Goal: Task Accomplishment & Management: Use online tool/utility

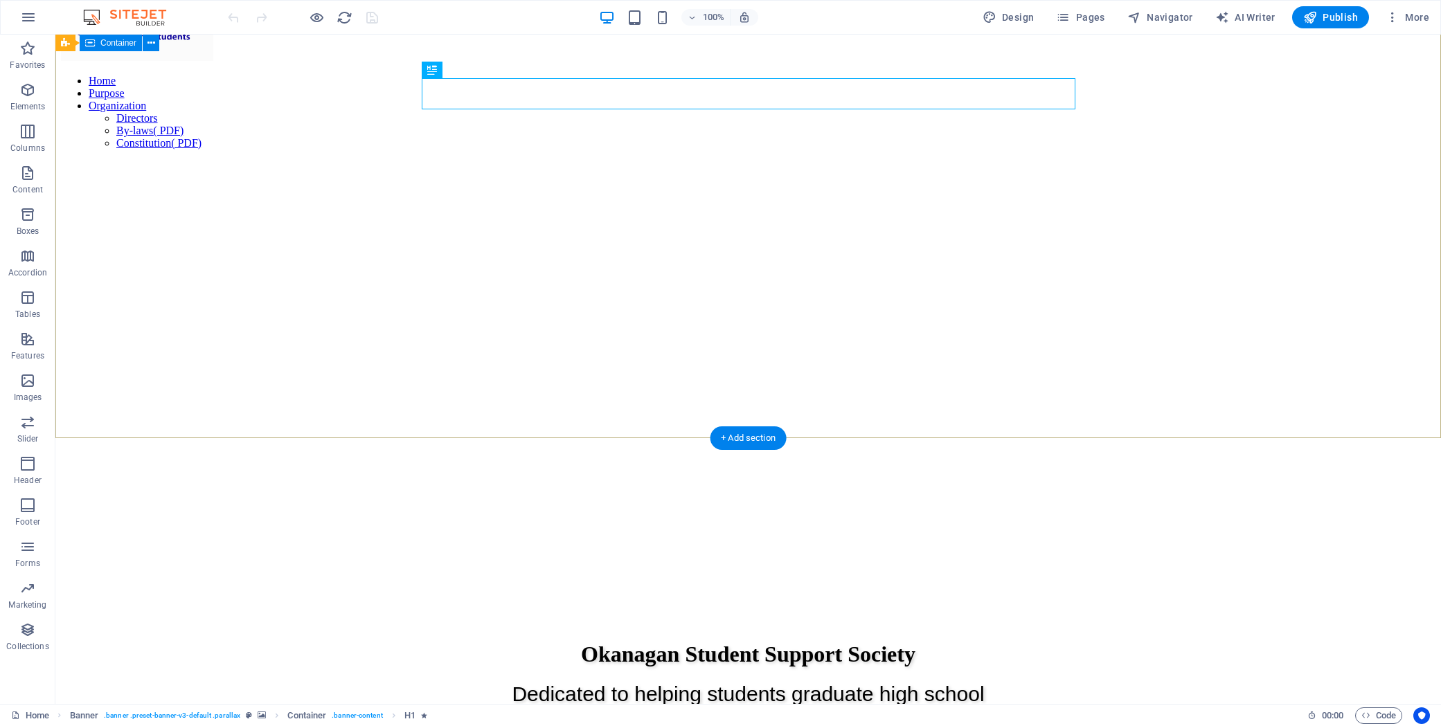
scroll to position [40, 0]
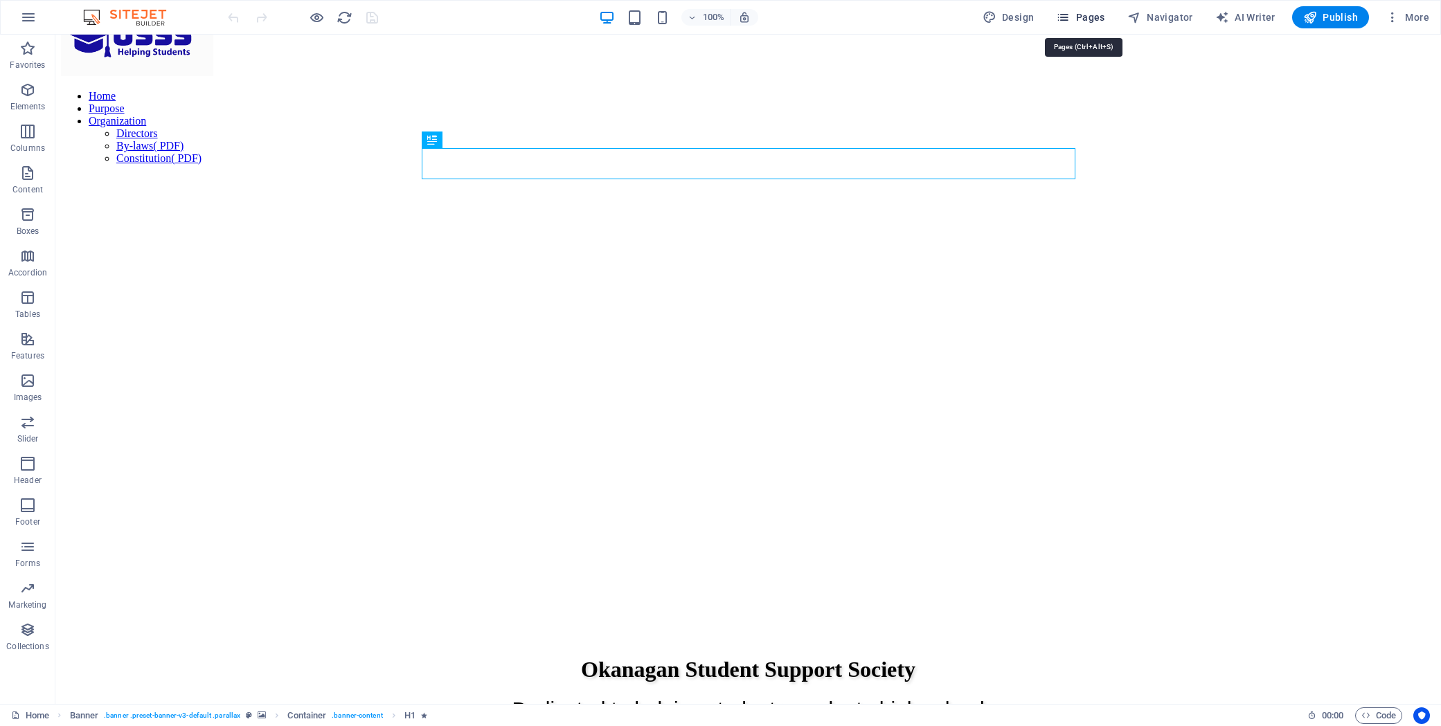
click at [1088, 15] on span "Pages" at bounding box center [1080, 17] width 48 height 14
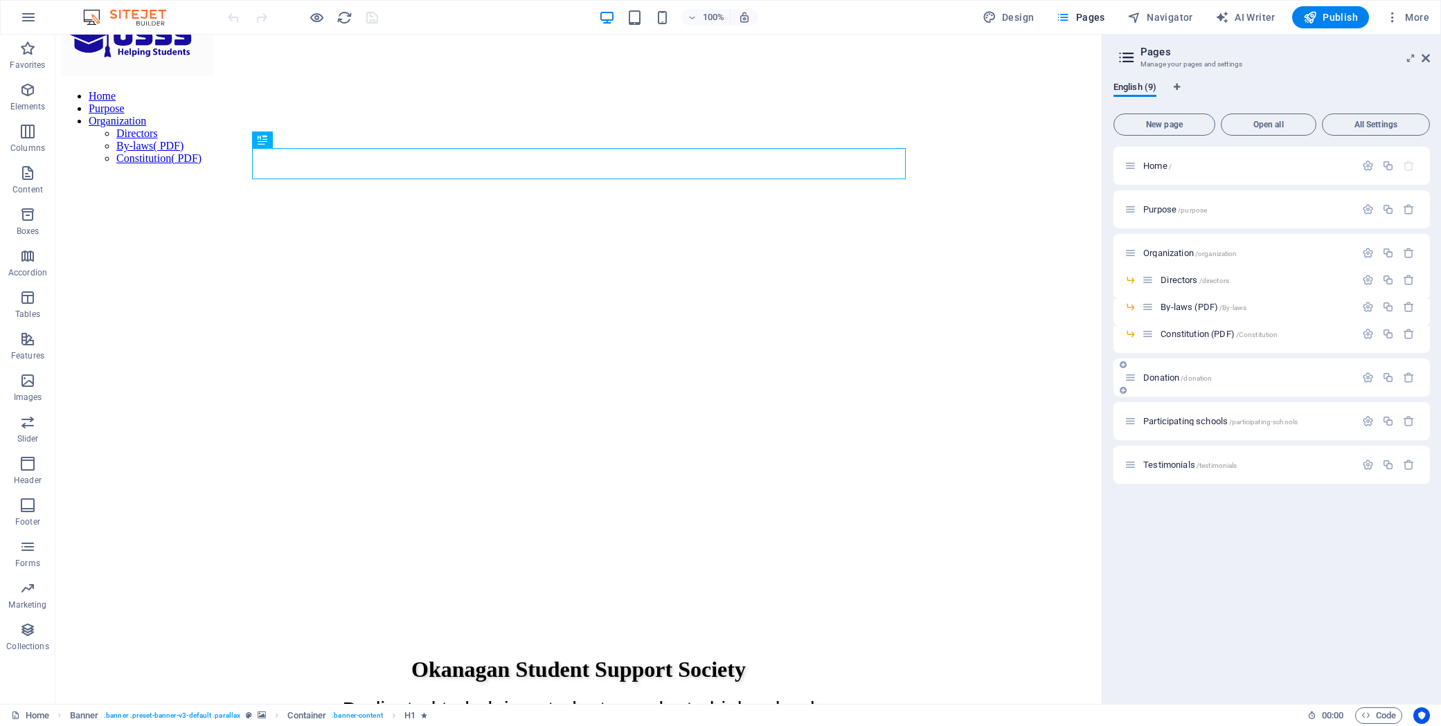
click at [1167, 378] on span "Donation /donation" at bounding box center [1177, 377] width 69 height 10
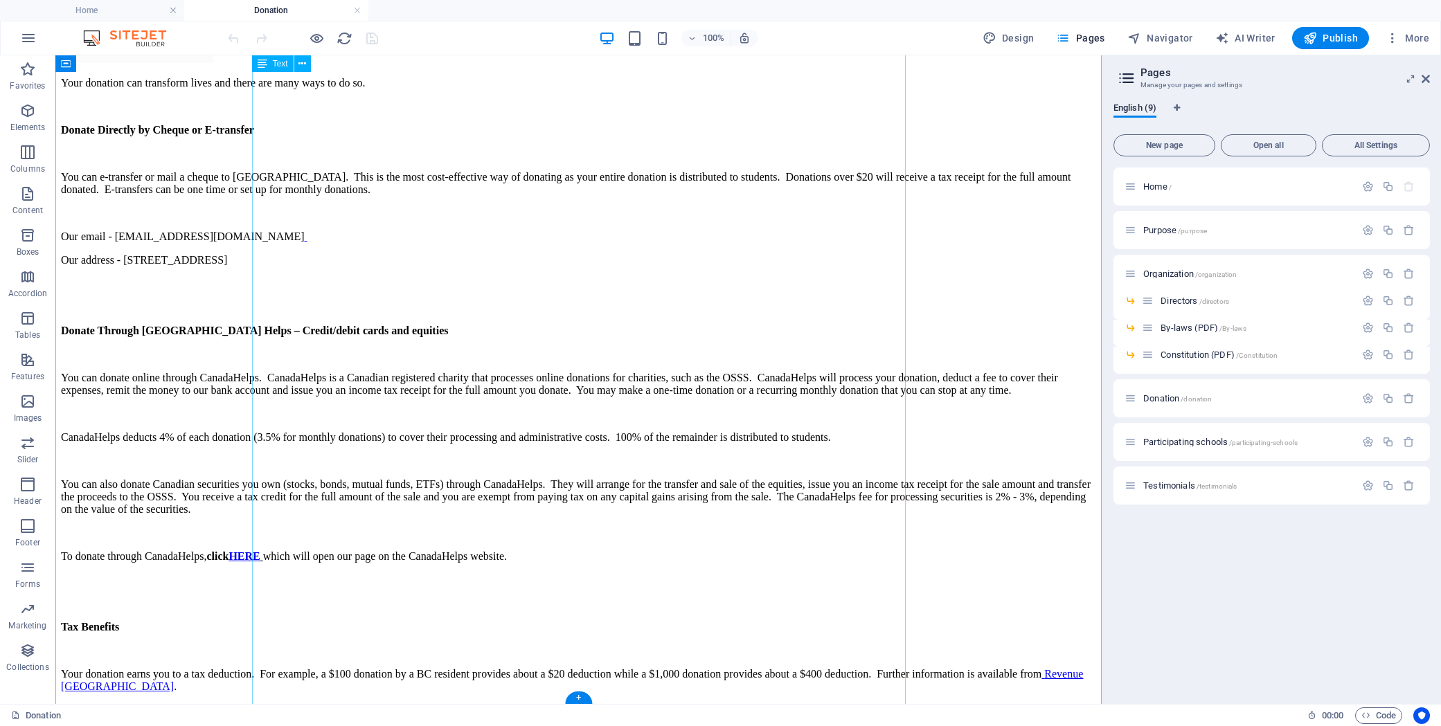
scroll to position [195, 0]
click at [255, 233] on div "Your donation can transform lives and there are many ways to do so. Donate Dire…" at bounding box center [578, 385] width 1035 height 616
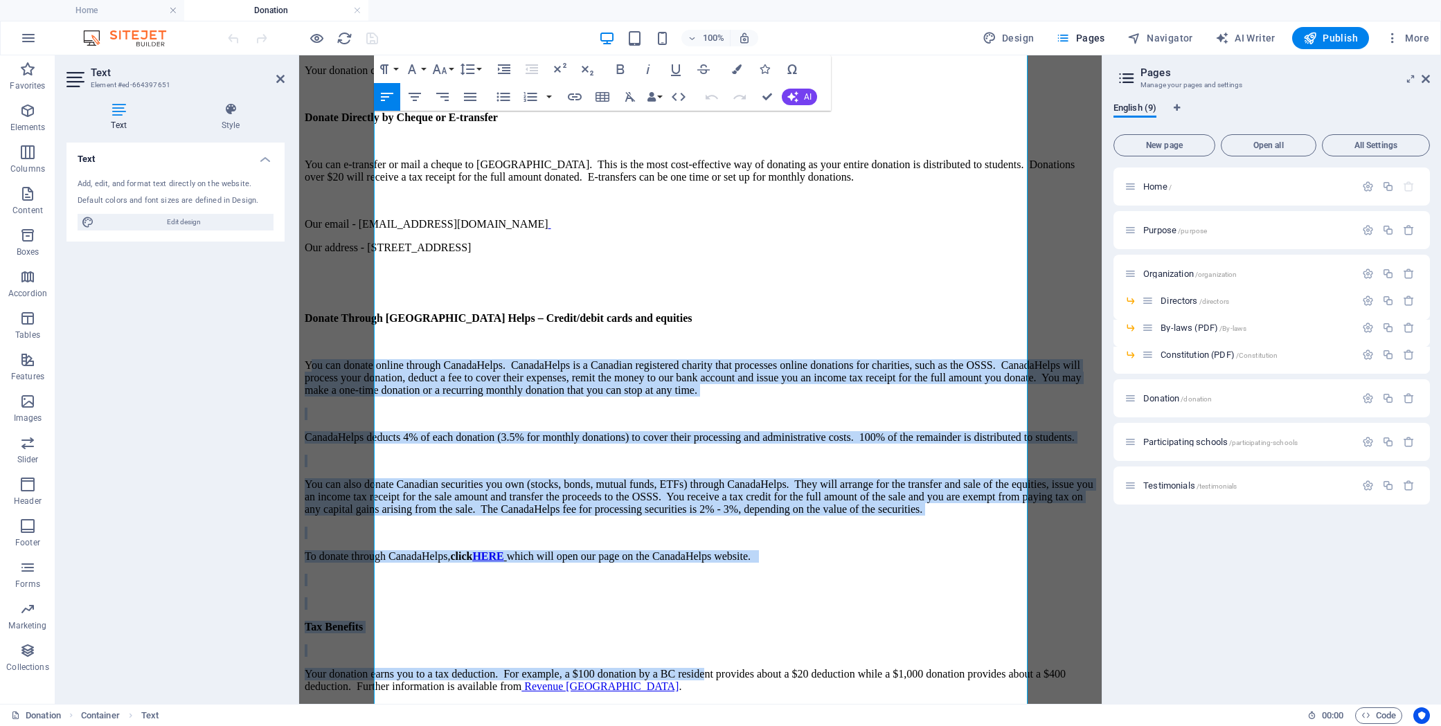
scroll to position [195, 0]
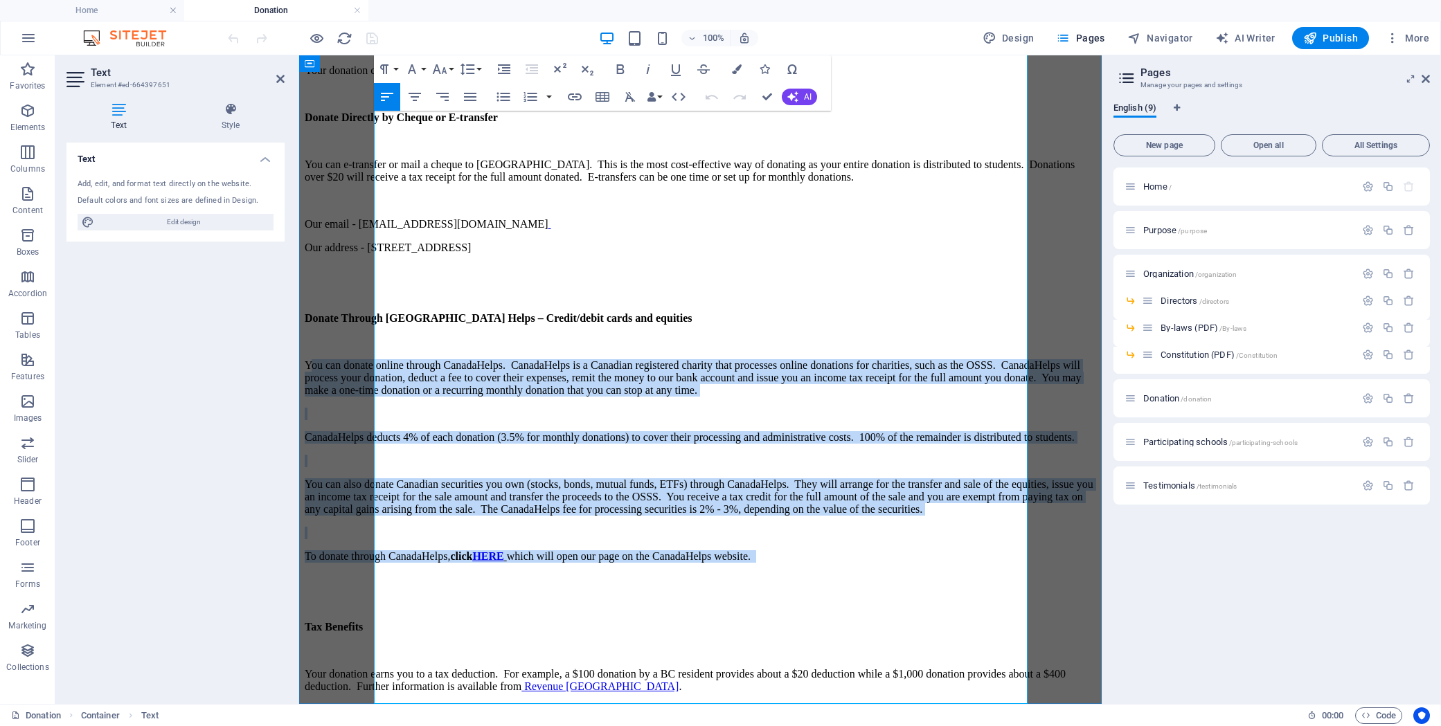
drag, startPoint x: 377, startPoint y: 376, endPoint x: 997, endPoint y: 550, distance: 643.6
click at [997, 550] on div "Your donation can transform lives and there are many ways to do so. Donate Dire…" at bounding box center [700, 378] width 791 height 629
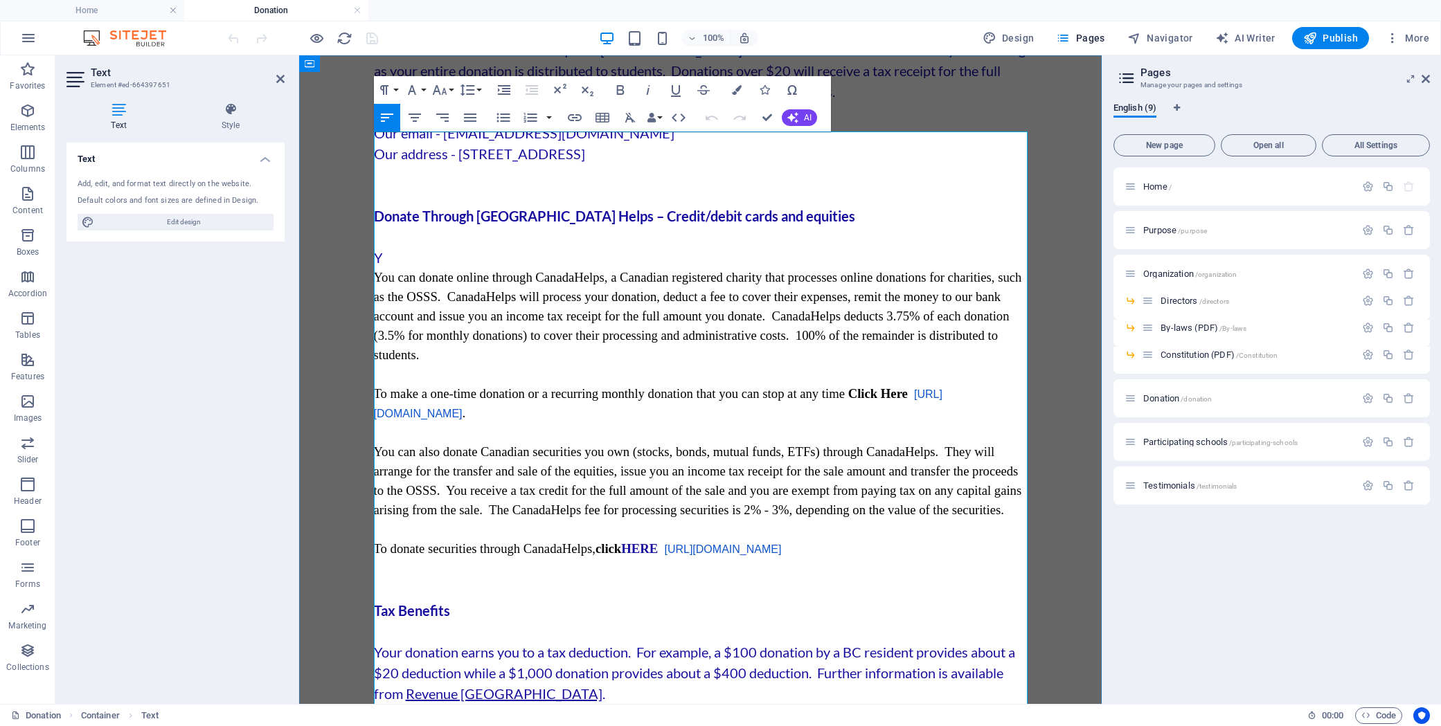
scroll to position [0, 0]
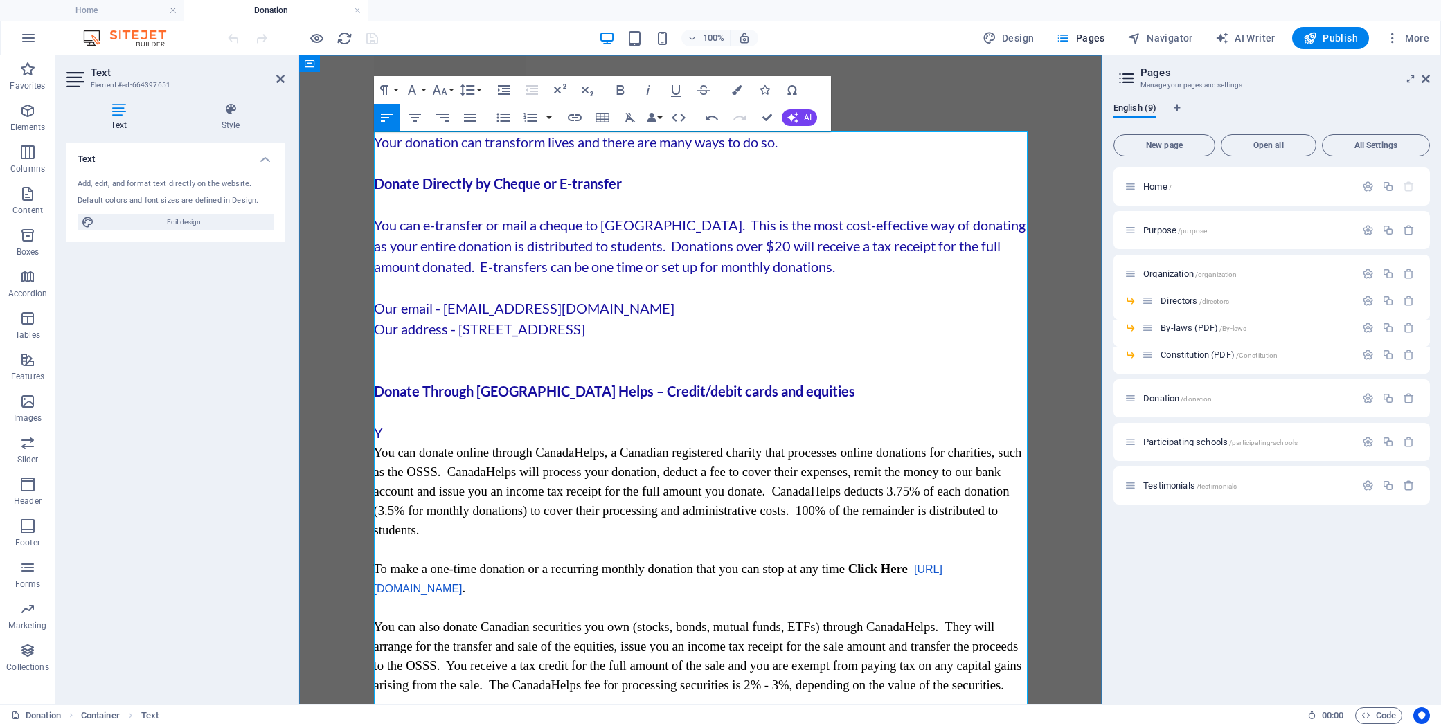
click at [399, 431] on p "Y" at bounding box center [700, 432] width 653 height 21
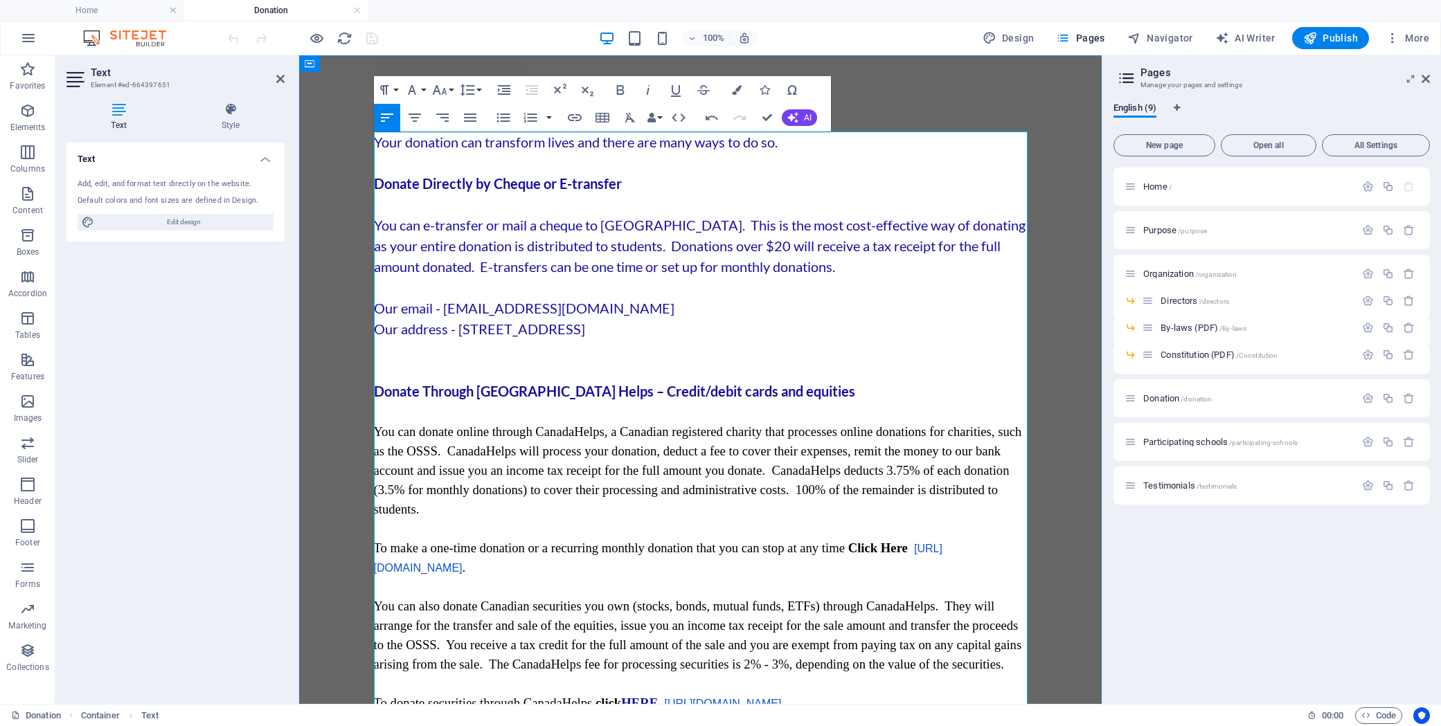
click at [483, 392] on strong "Donate Through [GEOGRAPHIC_DATA] Helps – Credit/debit cards and equities" at bounding box center [614, 391] width 481 height 17
click at [436, 419] on p at bounding box center [700, 411] width 653 height 21
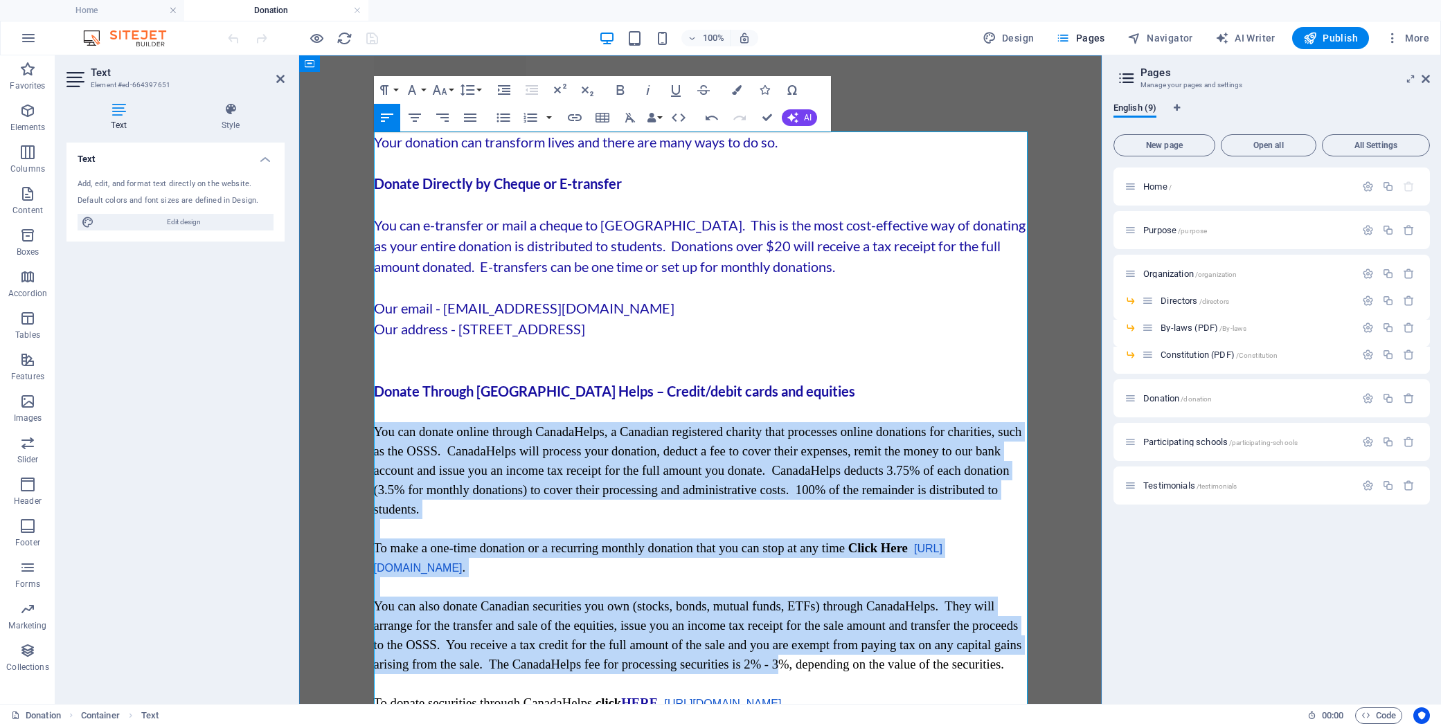
drag, startPoint x: 377, startPoint y: 431, endPoint x: 777, endPoint y: 663, distance: 462.4
click at [777, 663] on div "Your donation can transform lives and there are many ways to do so. Donate Dire…" at bounding box center [700, 495] width 653 height 727
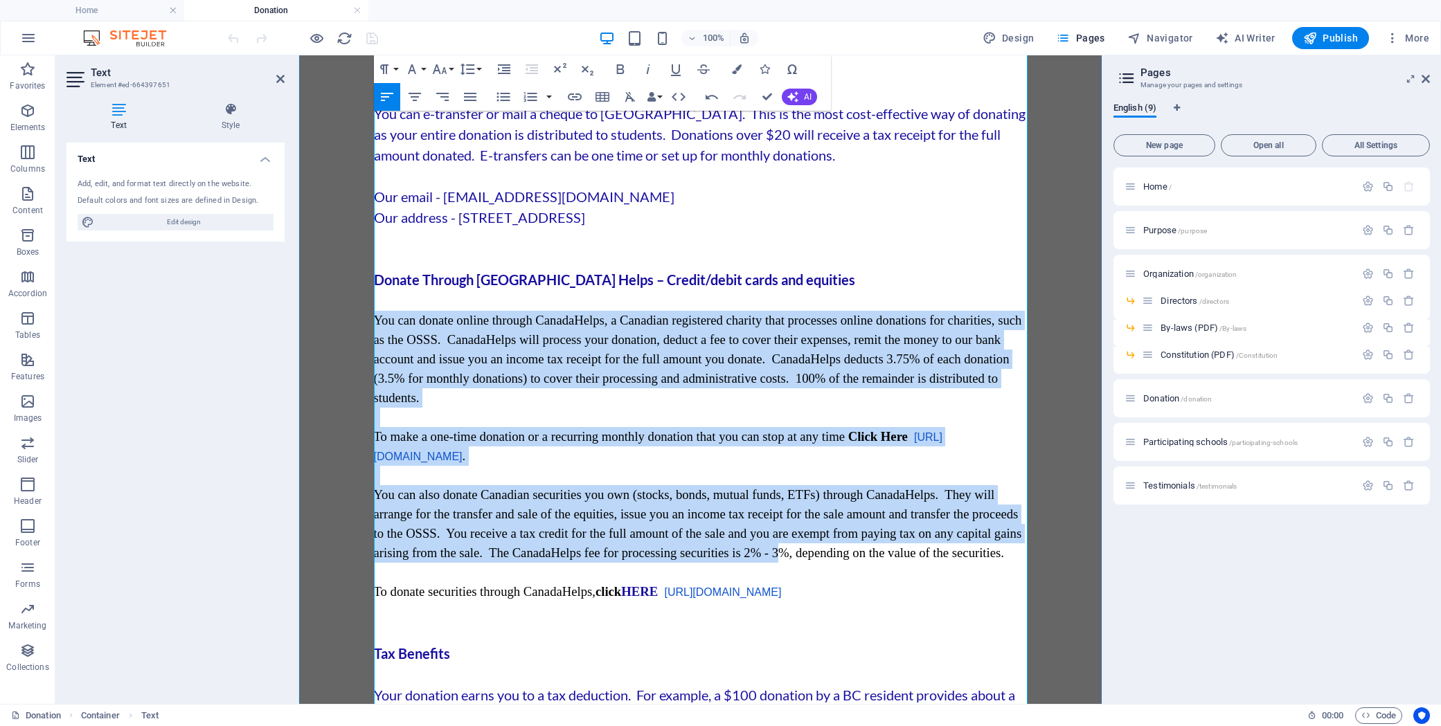
scroll to position [154, 0]
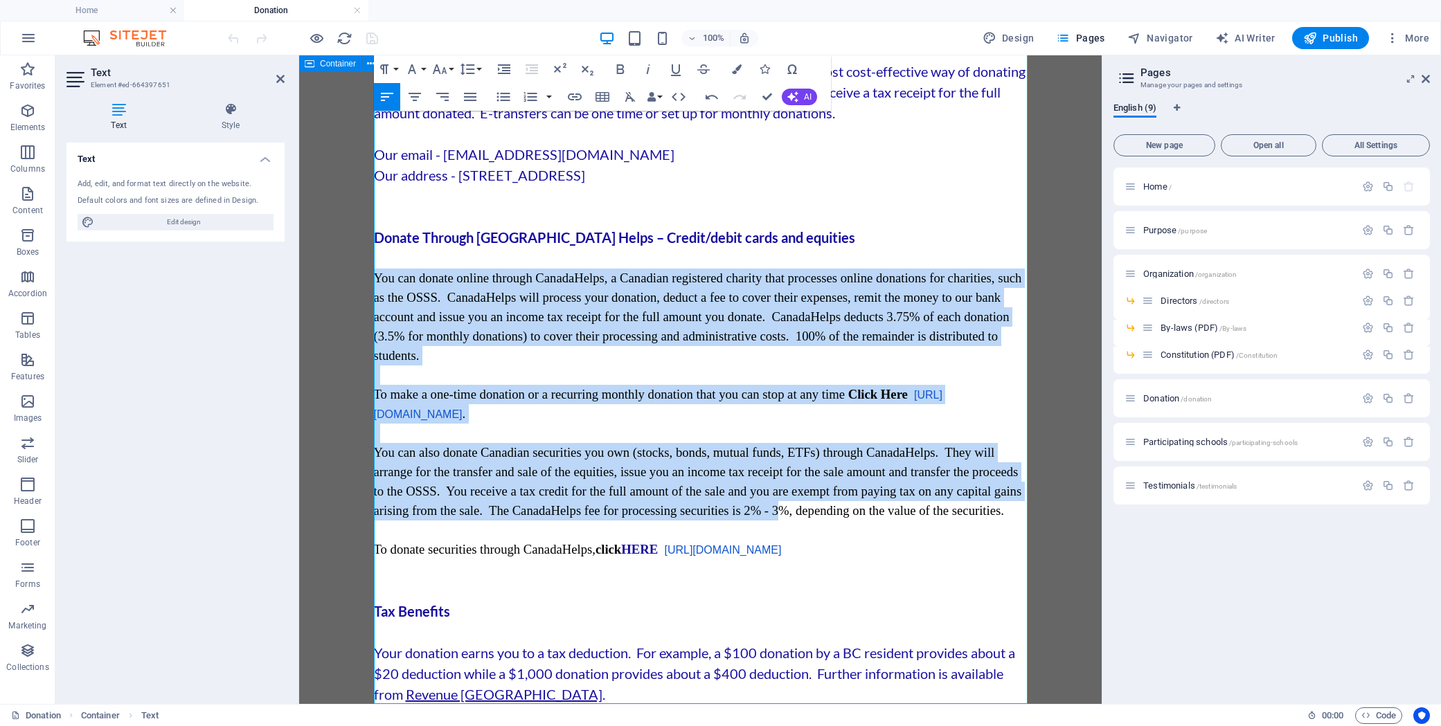
drag, startPoint x: 899, startPoint y: 543, endPoint x: 365, endPoint y: 284, distance: 592.6
click at [363, 280] on div "Your donation can transform lives and there are many ways to do so. Donate Dire…" at bounding box center [700, 303] width 802 height 803
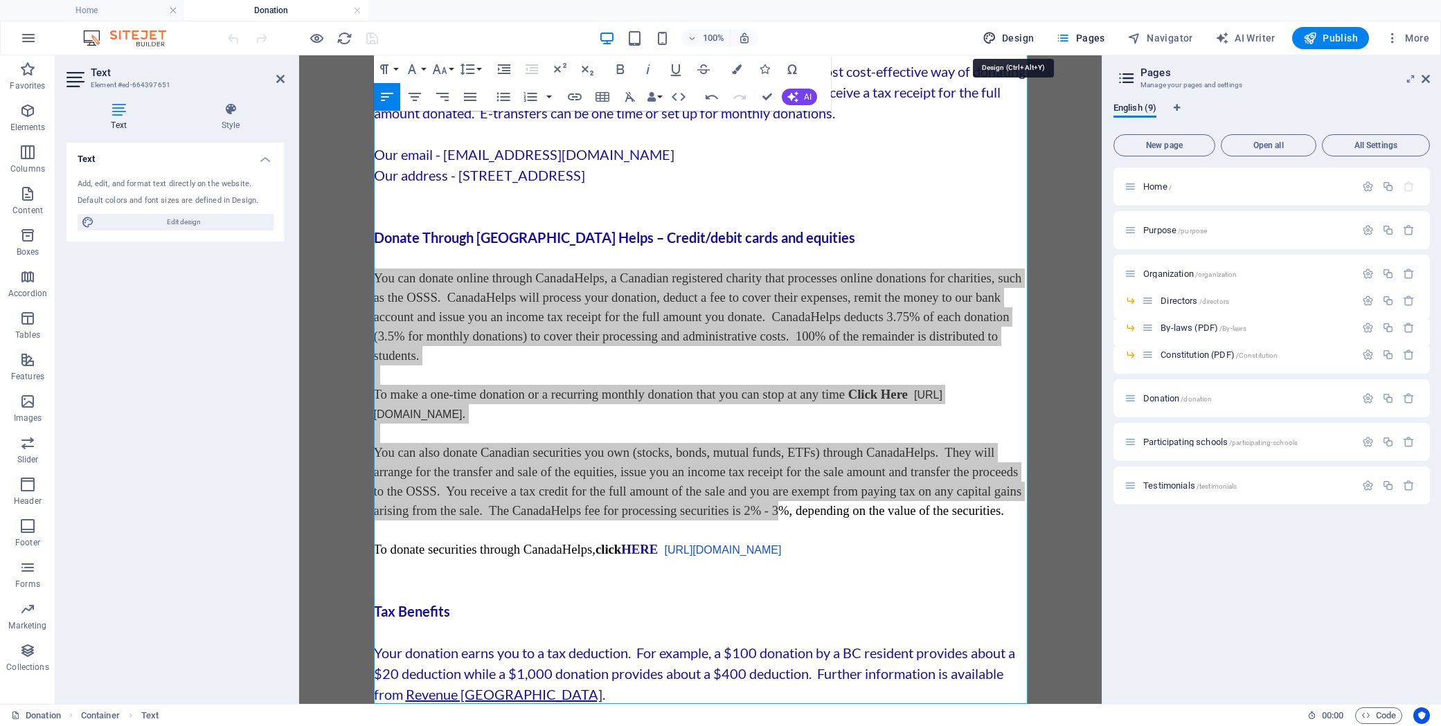
click at [1024, 36] on span "Design" at bounding box center [1008, 38] width 52 height 14
select select "px"
select select "400"
select select "px"
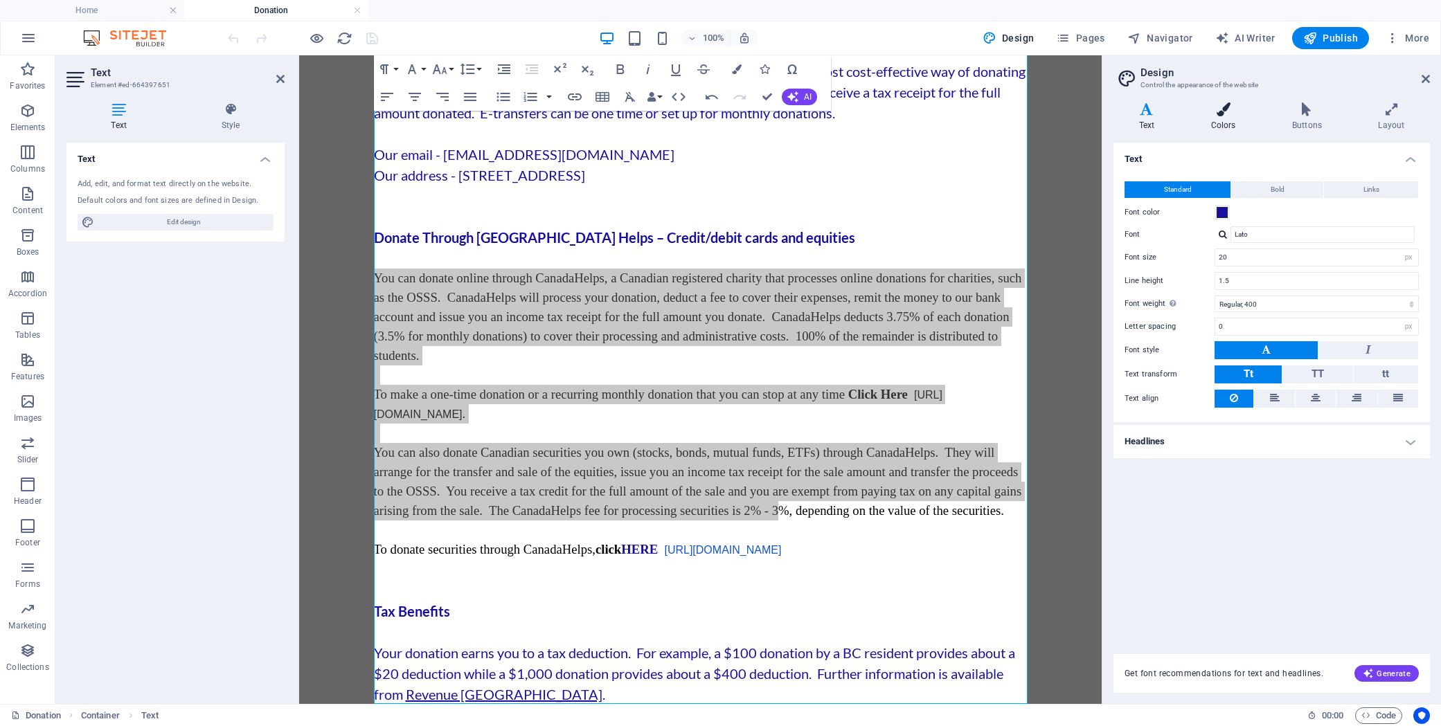
click at [1226, 112] on icon at bounding box center [1222, 109] width 75 height 14
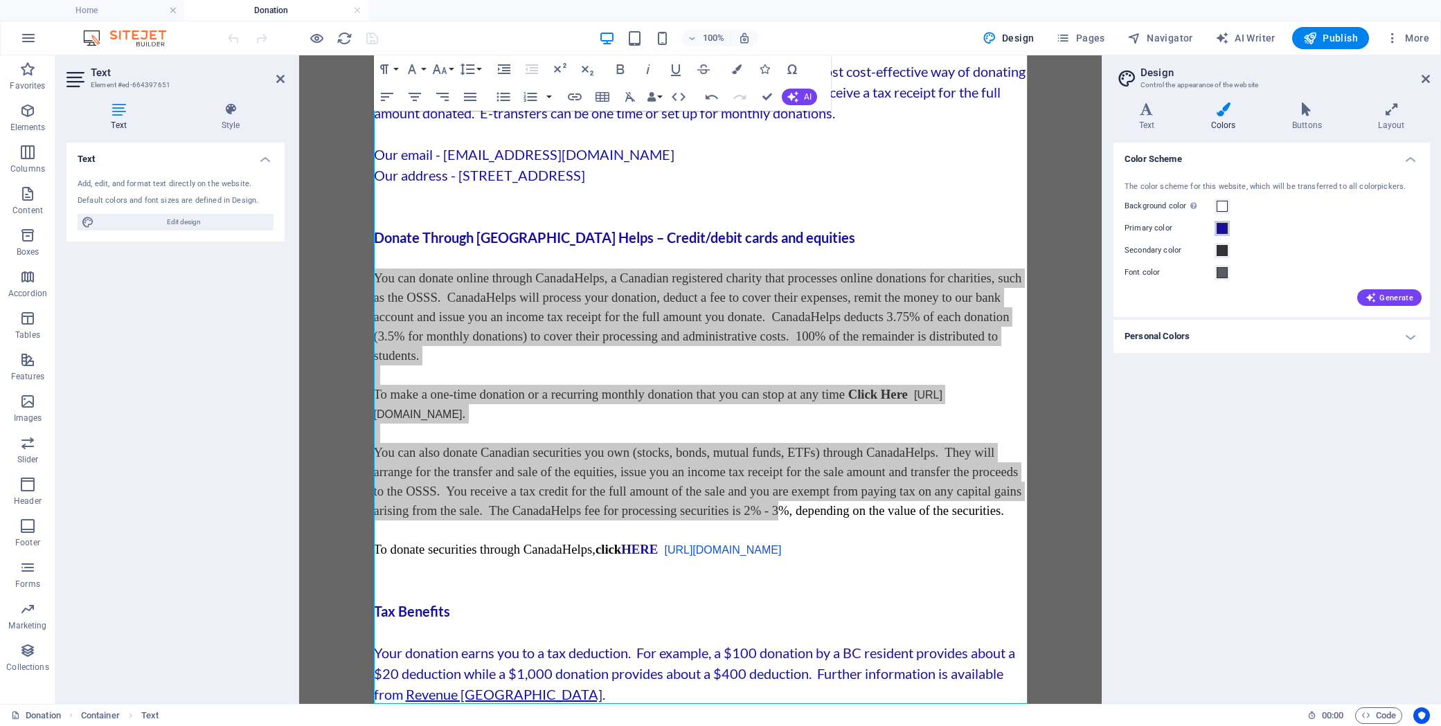
click at [1223, 227] on span at bounding box center [1221, 228] width 11 height 11
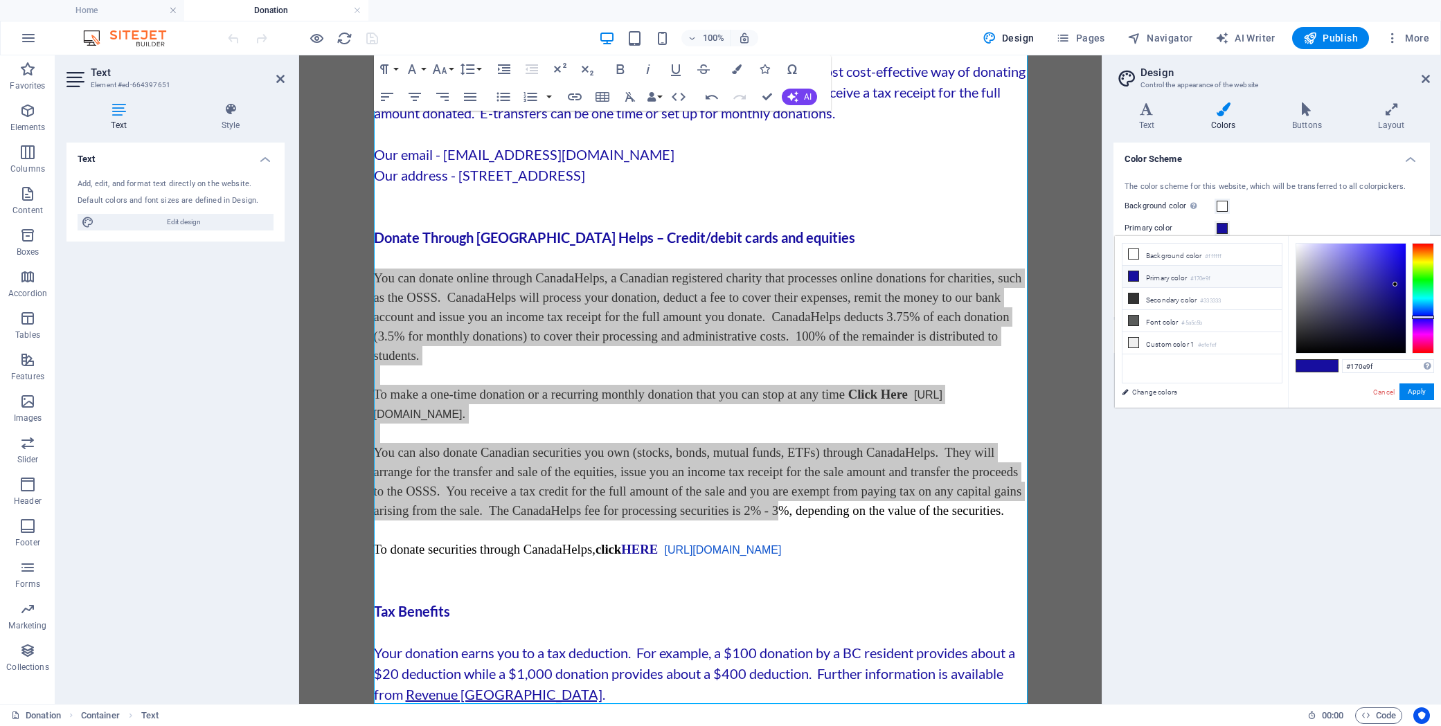
click at [1187, 282] on li "Primary color #170e9f" at bounding box center [1201, 277] width 159 height 22
click at [1407, 389] on button "Apply" at bounding box center [1416, 391] width 35 height 17
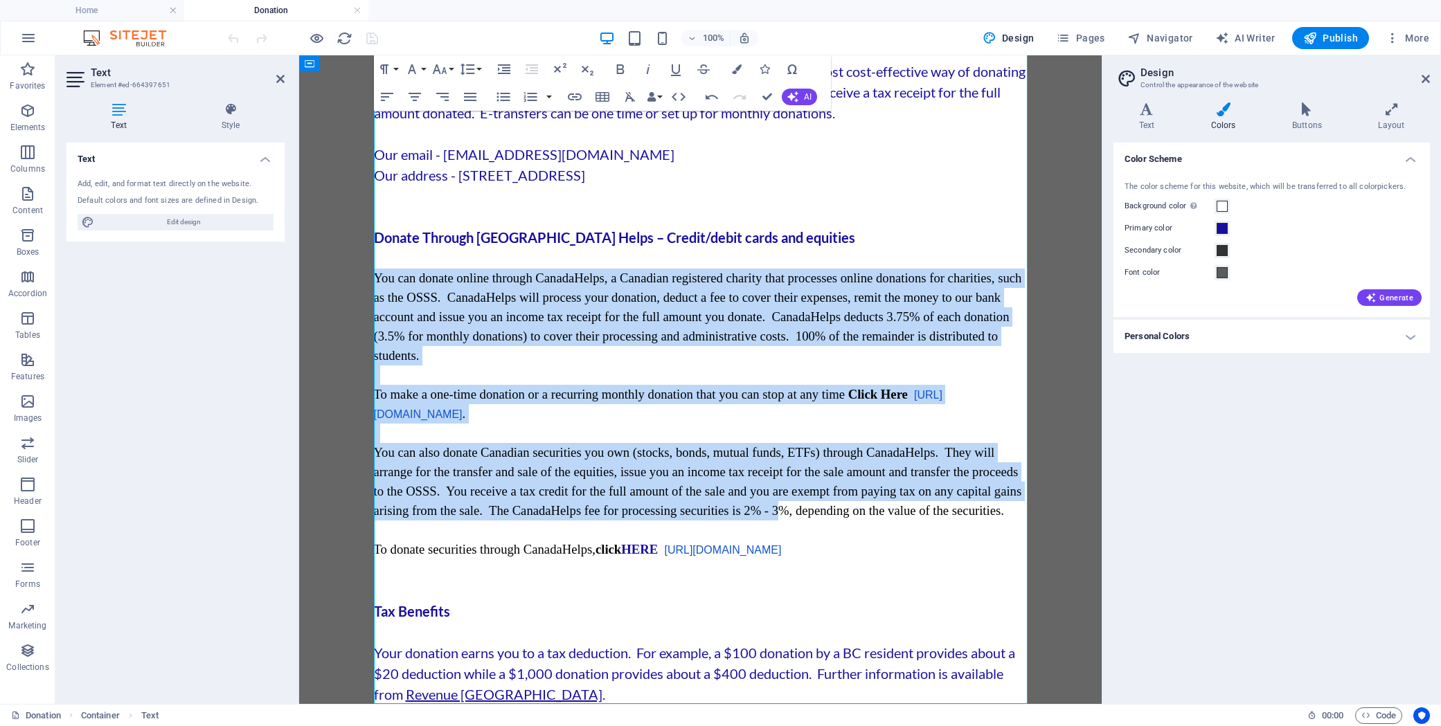
click at [906, 386] on p "To make a one-time donation or a recurring monthly donation that you can stop a…" at bounding box center [700, 404] width 653 height 39
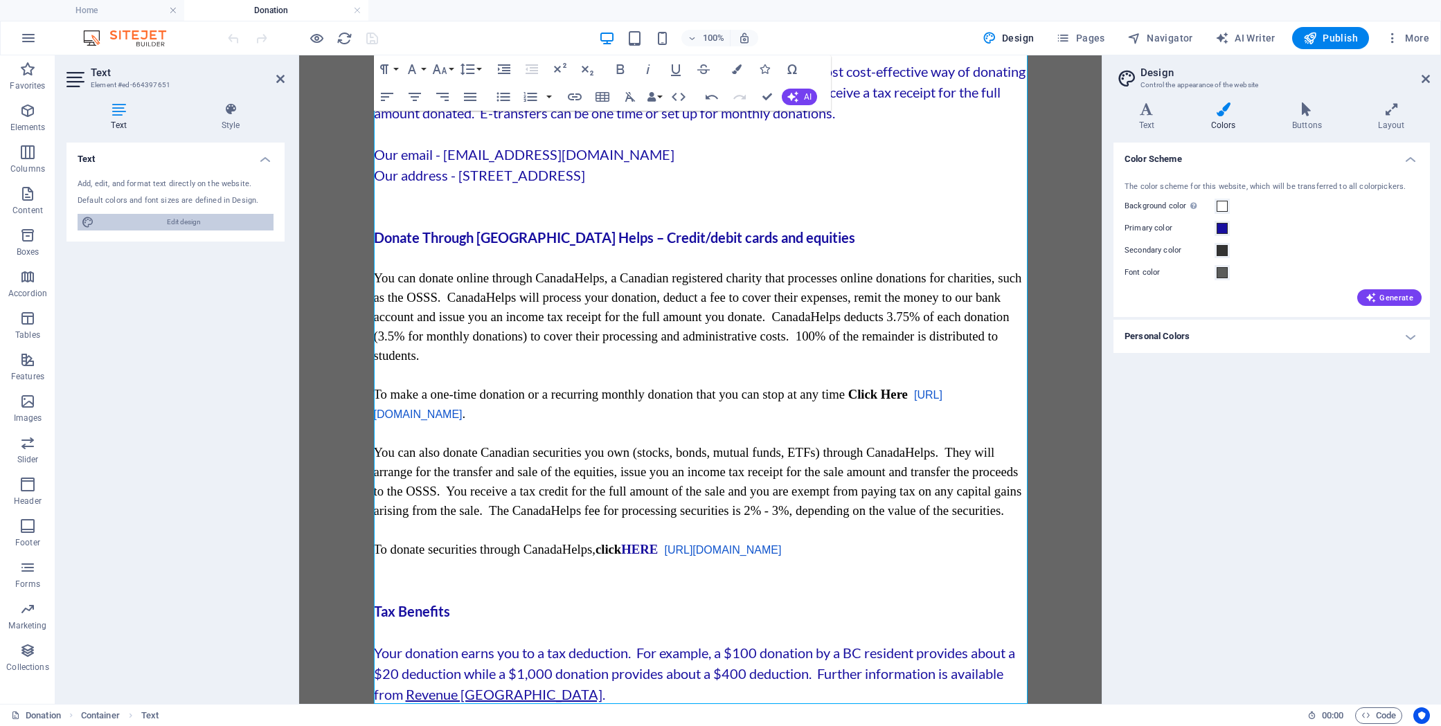
drag, startPoint x: 205, startPoint y: 220, endPoint x: 215, endPoint y: 225, distance: 11.5
click at [206, 220] on span "Edit design" at bounding box center [183, 222] width 171 height 17
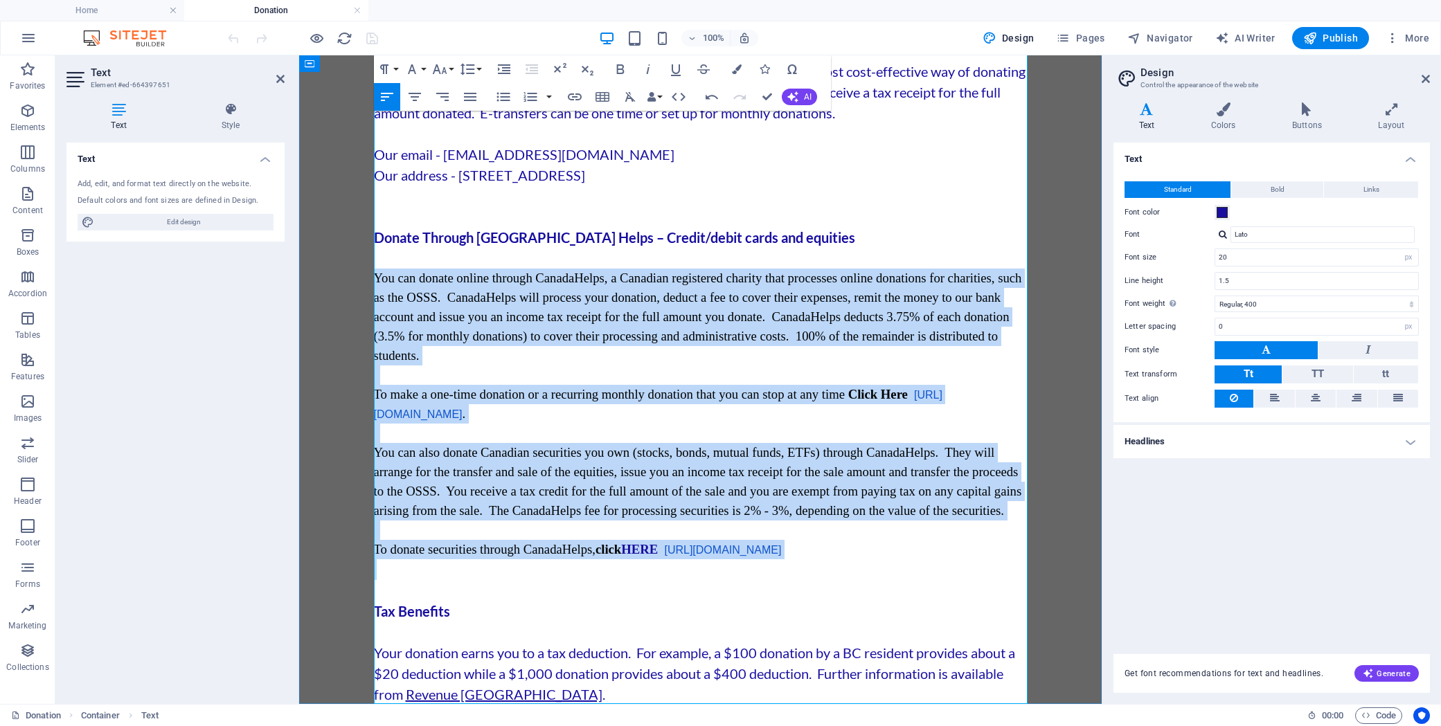
drag, startPoint x: 377, startPoint y: 274, endPoint x: 928, endPoint y: 561, distance: 620.8
click at [927, 562] on div "Your donation can transform lives and there are many ways to do so. Donate Dire…" at bounding box center [700, 341] width 653 height 727
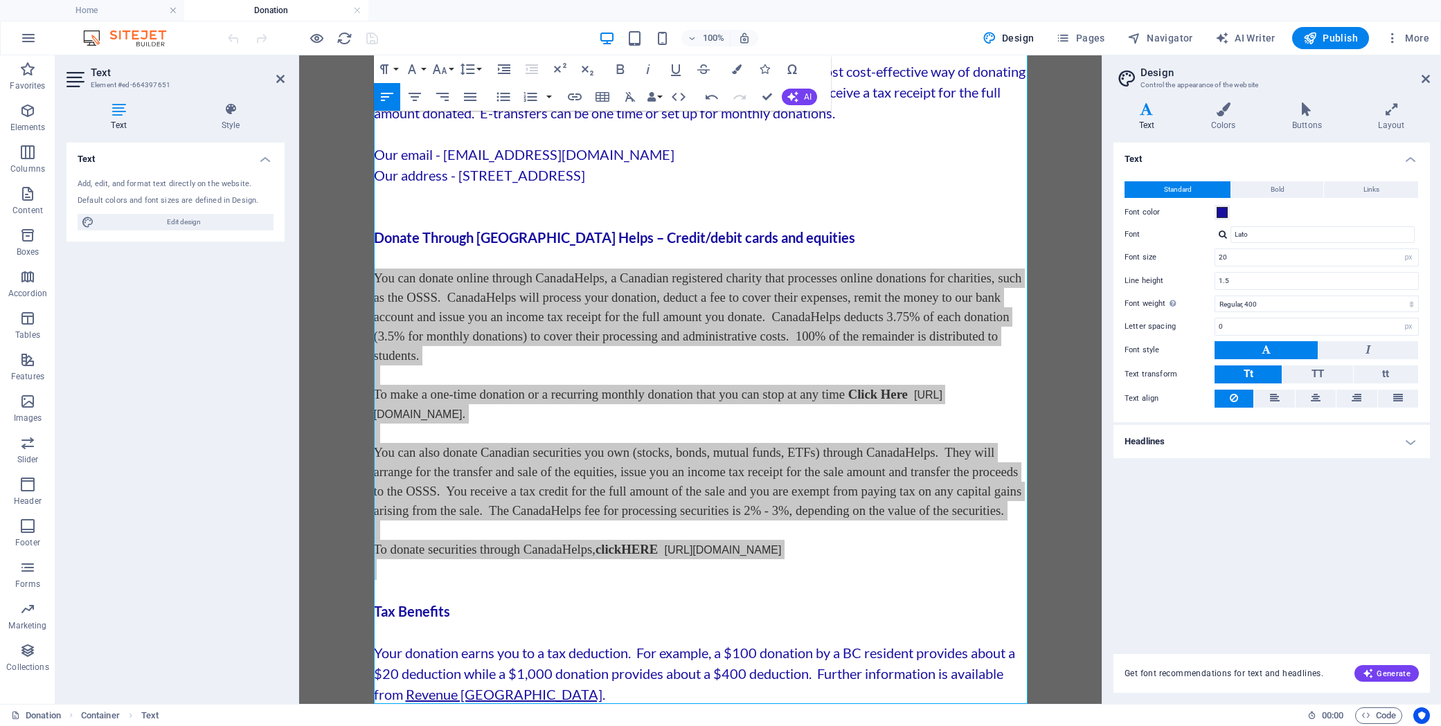
click at [1153, 111] on icon at bounding box center [1146, 109] width 66 height 14
click at [1310, 239] on input "Lato" at bounding box center [1322, 234] width 184 height 17
click at [415, 69] on icon "button" at bounding box center [412, 69] width 17 height 17
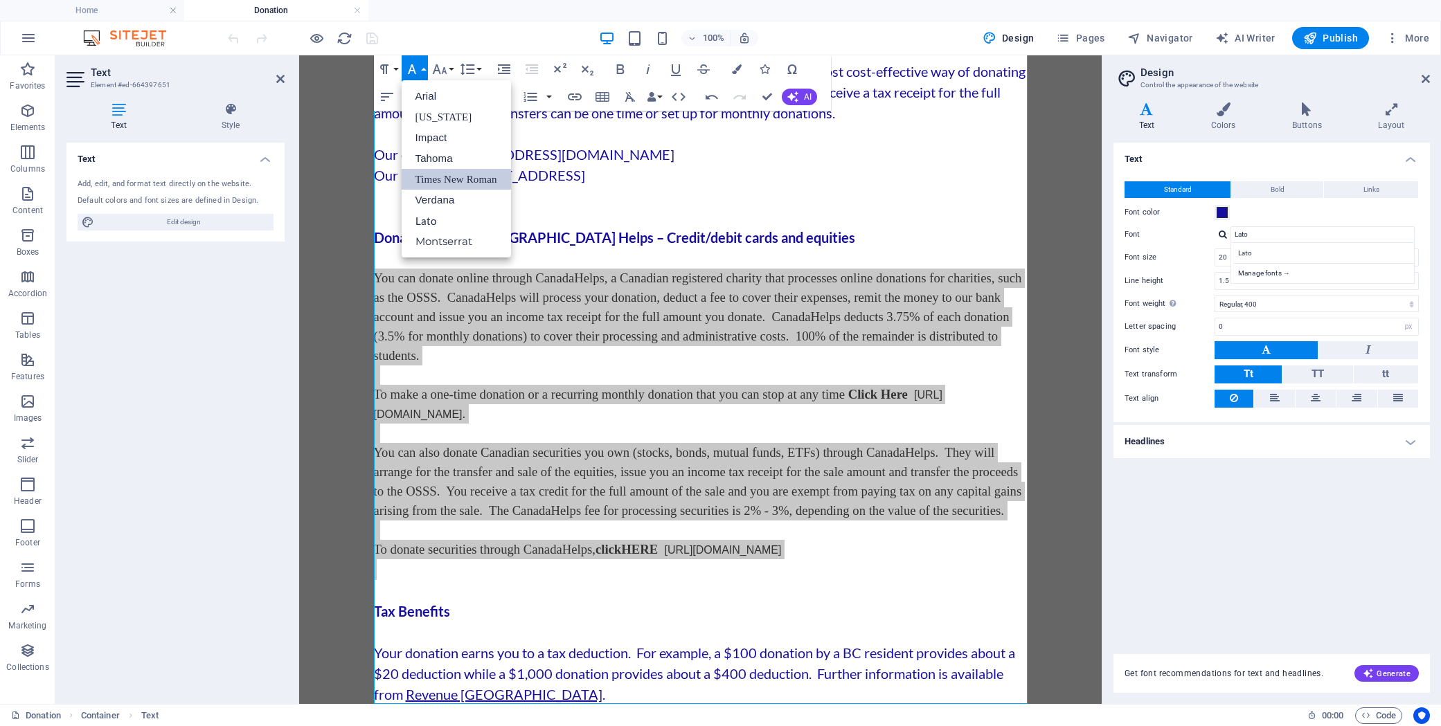
scroll to position [0, 0]
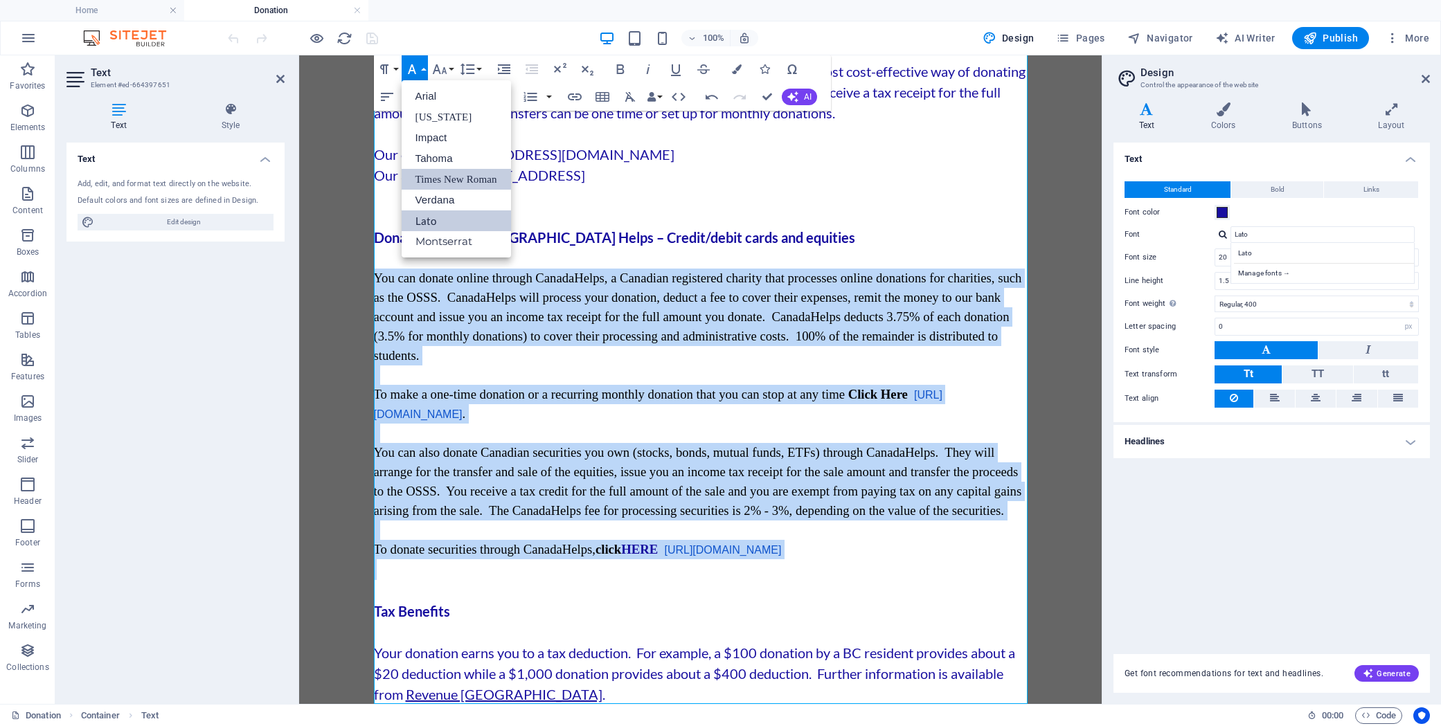
click at [451, 226] on link "Lato" at bounding box center [455, 220] width 109 height 21
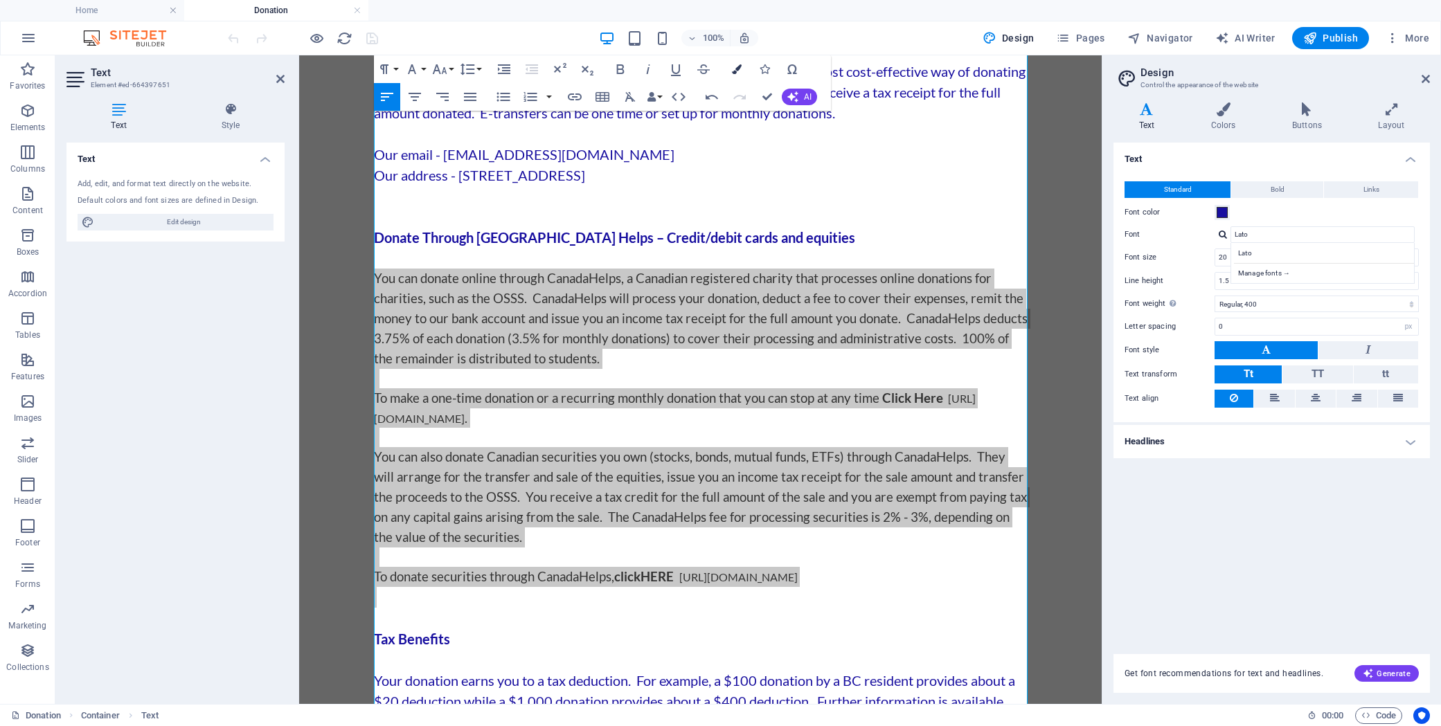
click at [738, 67] on icon "button" at bounding box center [737, 69] width 10 height 10
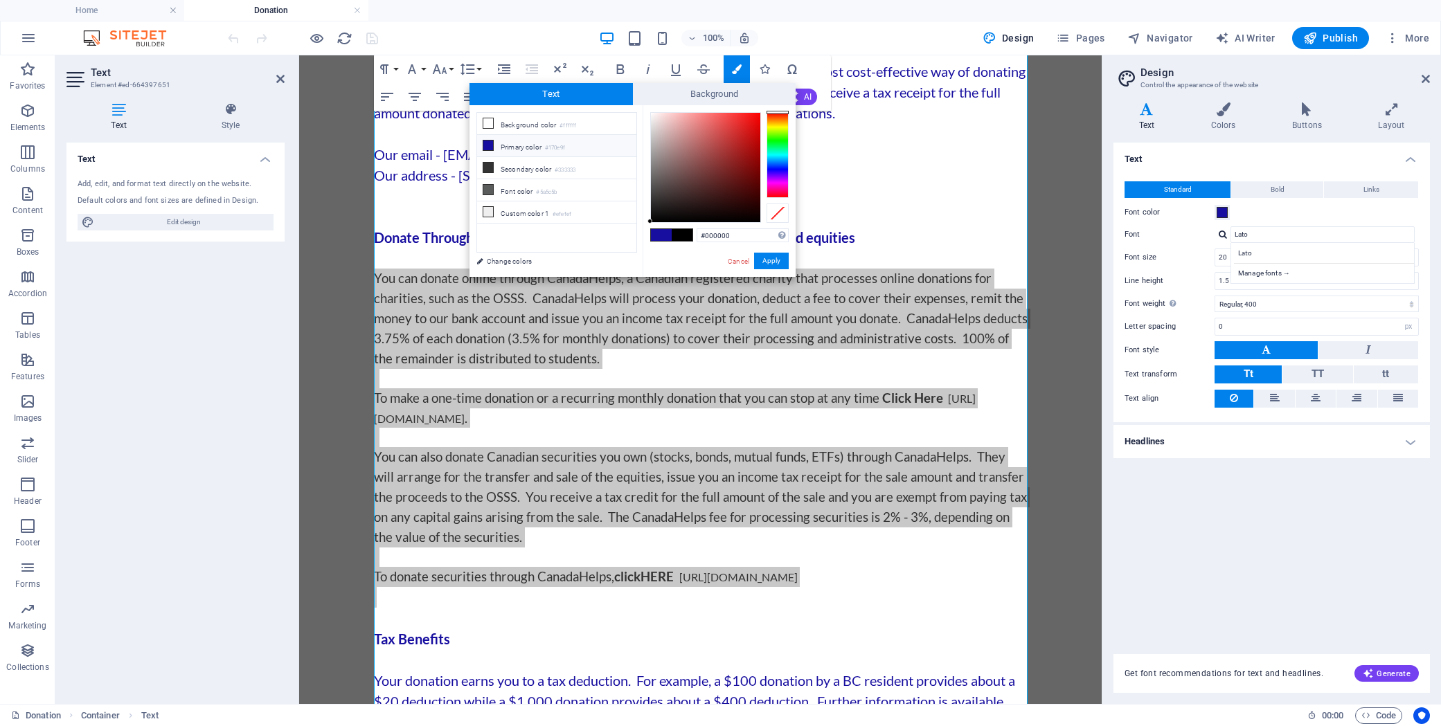
click at [516, 144] on li "Primary color #170e9f" at bounding box center [556, 146] width 159 height 22
type input "#170e9f"
click at [617, 147] on li "Primary color #170e9f" at bounding box center [556, 146] width 159 height 22
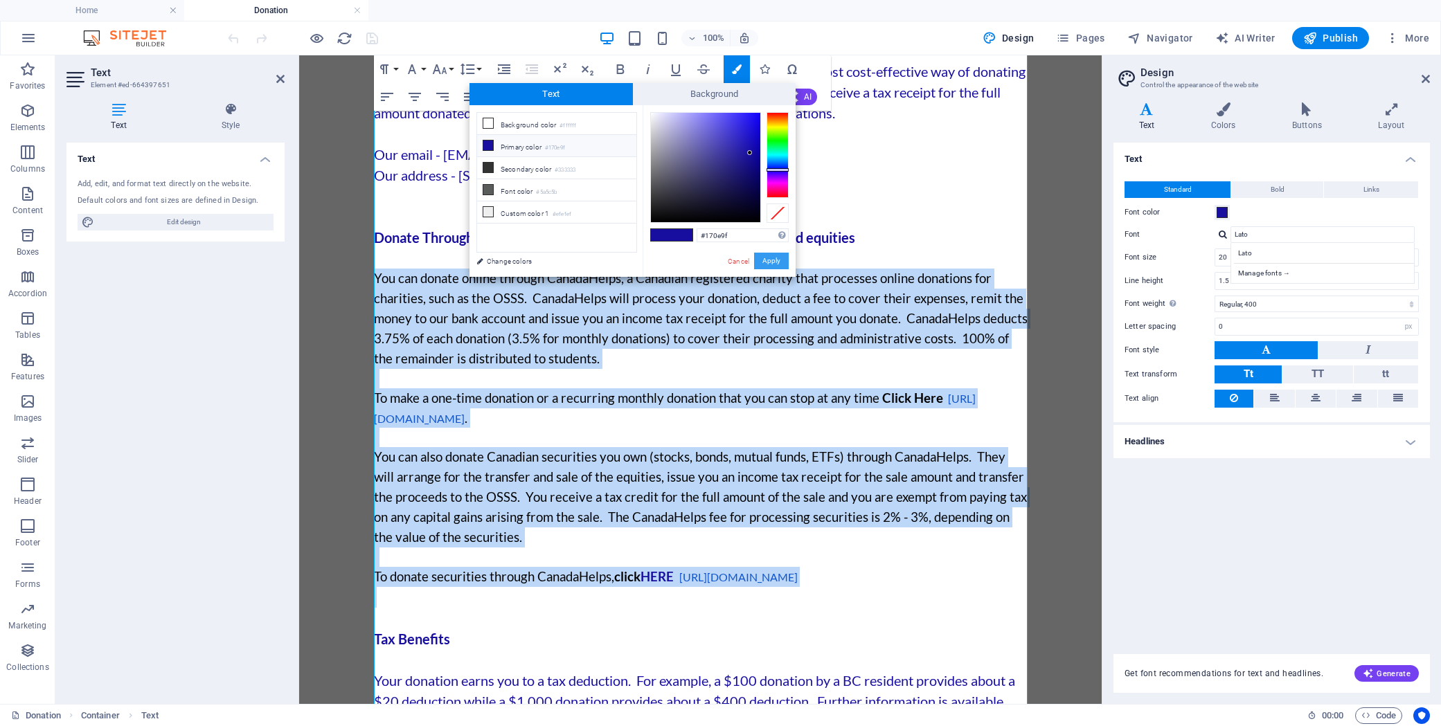
click at [780, 262] on button "Apply" at bounding box center [771, 261] width 35 height 17
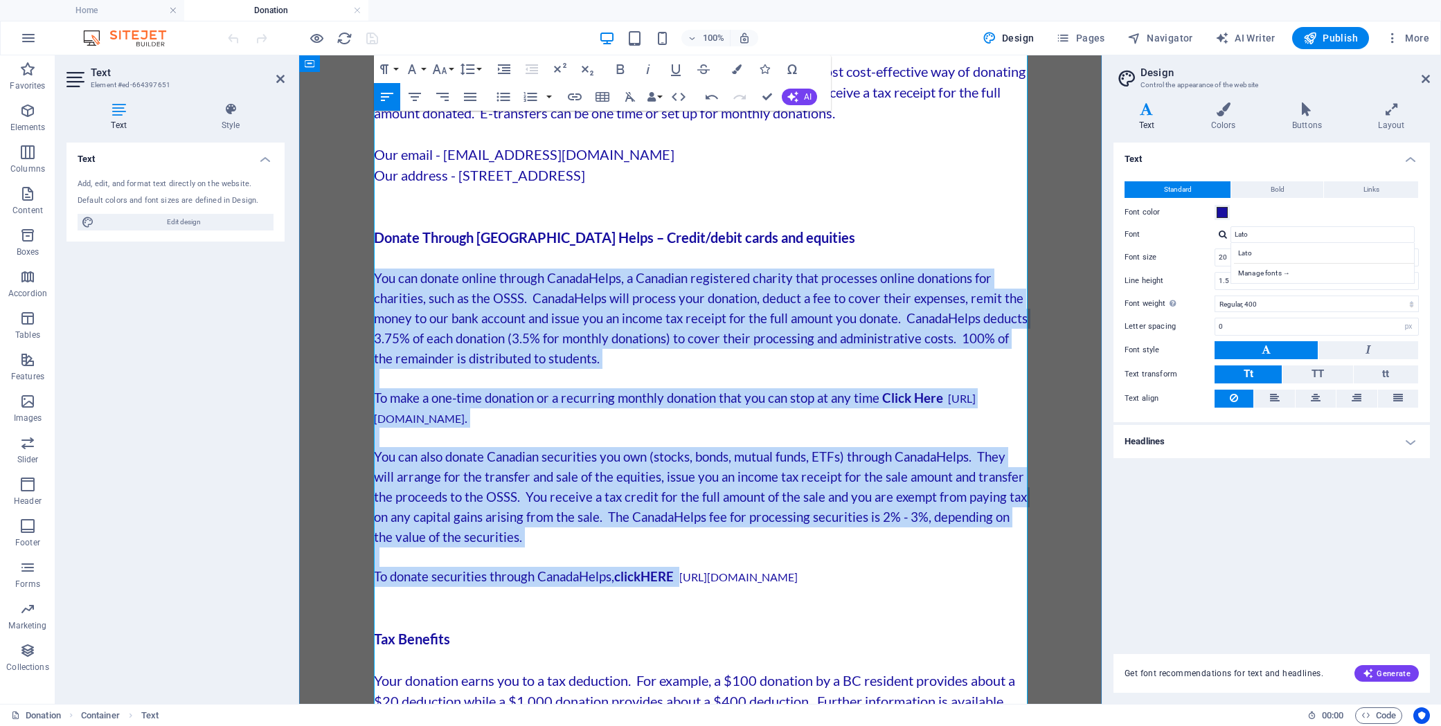
click at [801, 352] on p "You can donate online through CanadaHelps, a Canadian registered charity that p…" at bounding box center [700, 319] width 653 height 100
drag, startPoint x: 623, startPoint y: 417, endPoint x: 403, endPoint y: 415, distance: 220.1
click at [403, 415] on p "To make a one-time donation or a recurring monthly donation that you can stop a…" at bounding box center [700, 407] width 653 height 39
click at [427, 421] on span "[URL][DOMAIN_NAME]" at bounding box center [675, 408] width 602 height 33
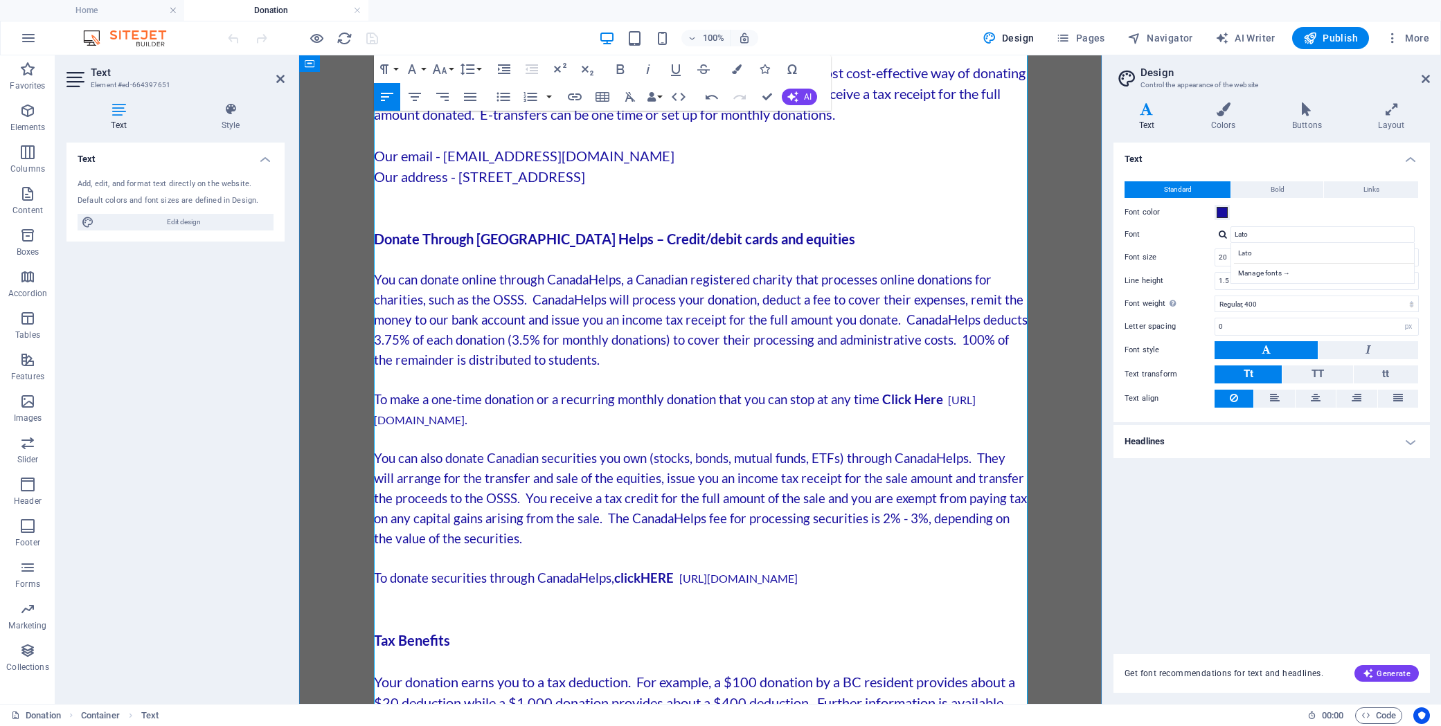
scroll to position [157, 0]
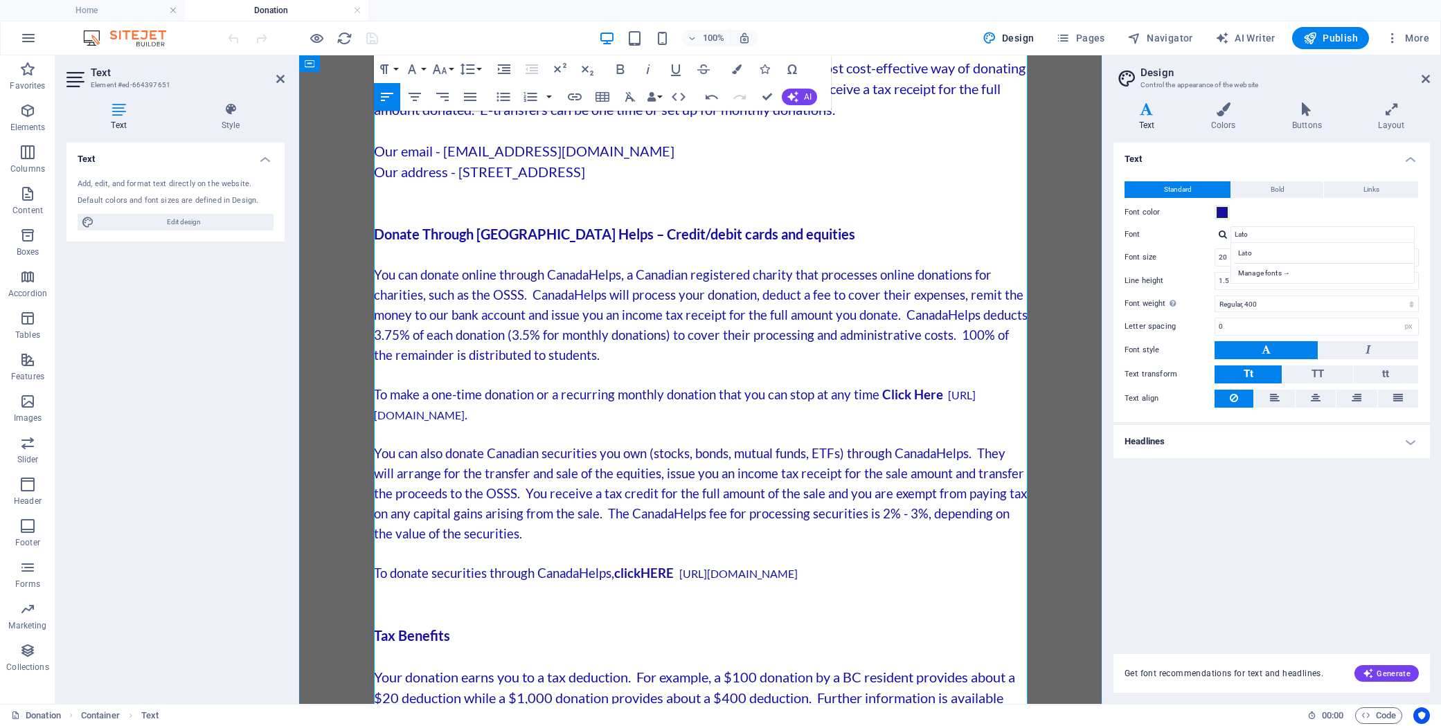
drag, startPoint x: 406, startPoint y: 417, endPoint x: 620, endPoint y: 420, distance: 213.9
click at [620, 420] on span "[URL][DOMAIN_NAME]" at bounding box center [675, 404] width 602 height 33
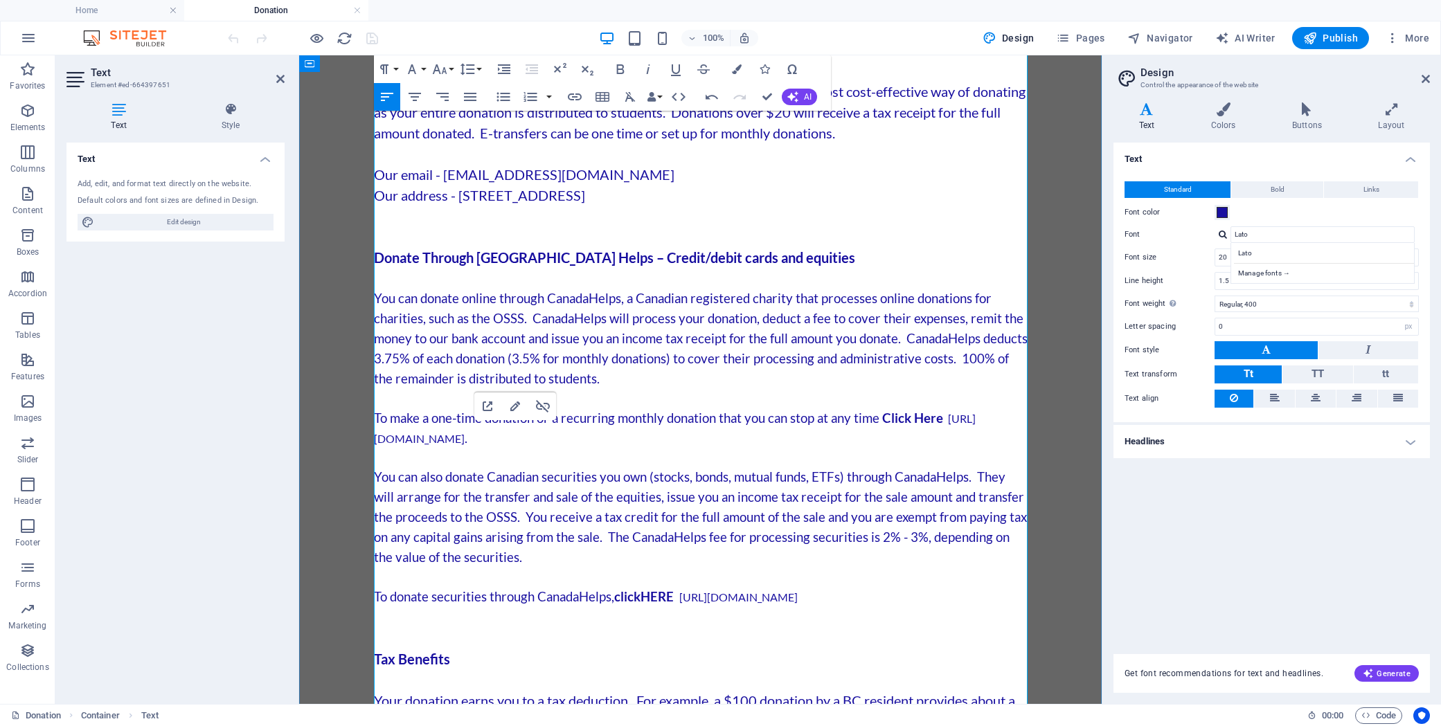
scroll to position [125, 0]
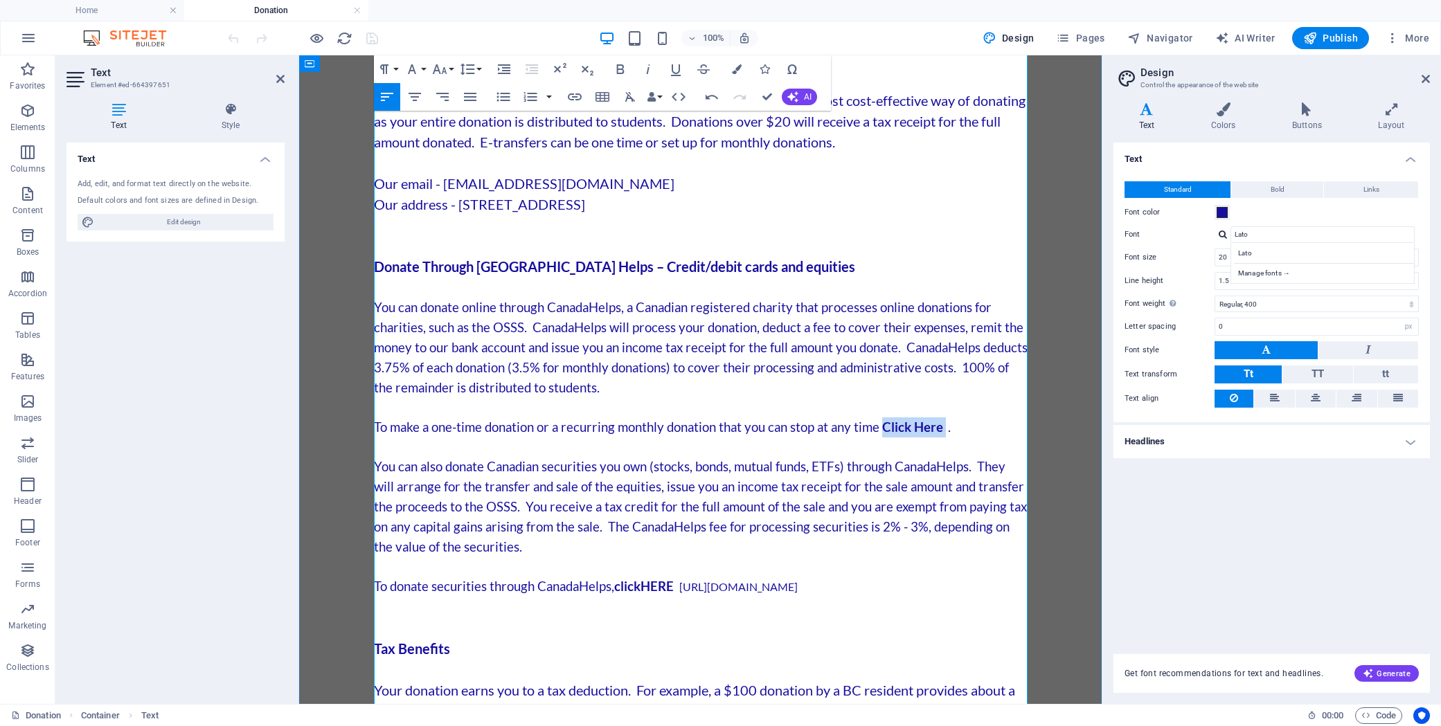
drag, startPoint x: 946, startPoint y: 427, endPoint x: 886, endPoint y: 428, distance: 59.5
click at [886, 428] on p "To make a one-time donation or a recurring monthly donation that you can stop a…" at bounding box center [700, 427] width 653 height 20
click at [576, 97] on icon "button" at bounding box center [575, 96] width 14 height 7
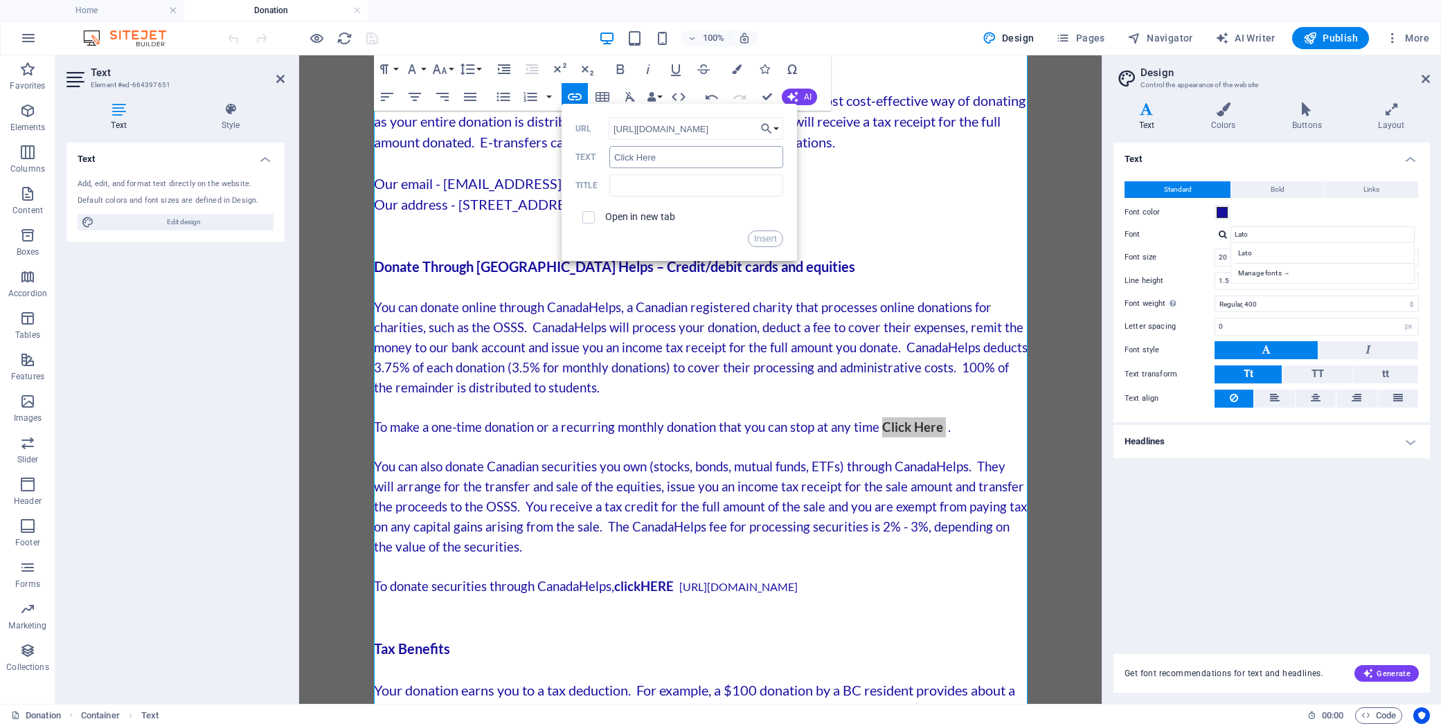
scroll to position [0, 33]
type input "[URL][DOMAIN_NAME]"
click at [590, 218] on input "checkbox" at bounding box center [586, 215] width 12 height 12
checkbox input "true"
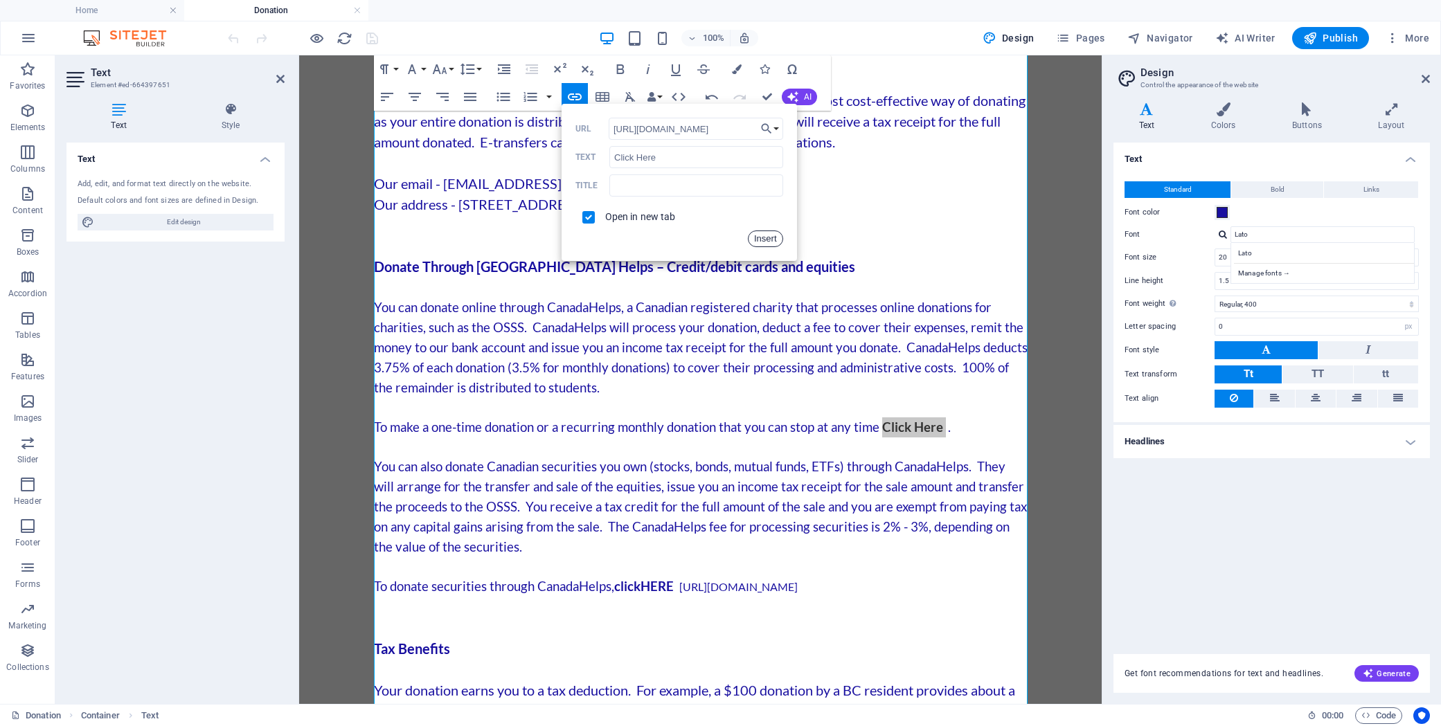
click at [766, 242] on button "Insert" at bounding box center [765, 239] width 35 height 17
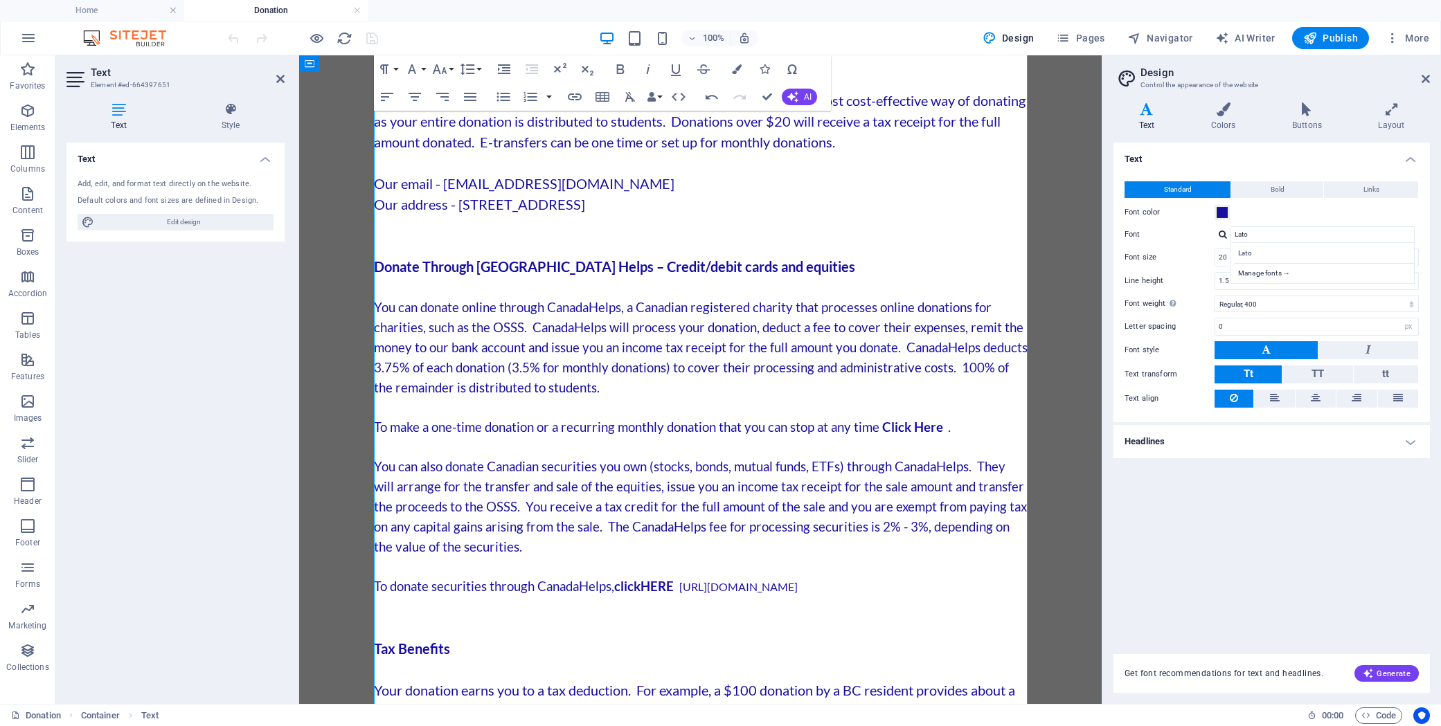
click at [947, 421] on span at bounding box center [947, 427] width 2 height 13
drag, startPoint x: 878, startPoint y: 585, endPoint x: 683, endPoint y: 589, distance: 195.9
click at [683, 589] on p "To donate securities through CanadaHelps, click HERE [URL][DOMAIN_NAME]" at bounding box center [700, 587] width 653 height 20
copy p "[URL][DOMAIN_NAME]"
click at [635, 608] on p at bounding box center [700, 607] width 653 height 21
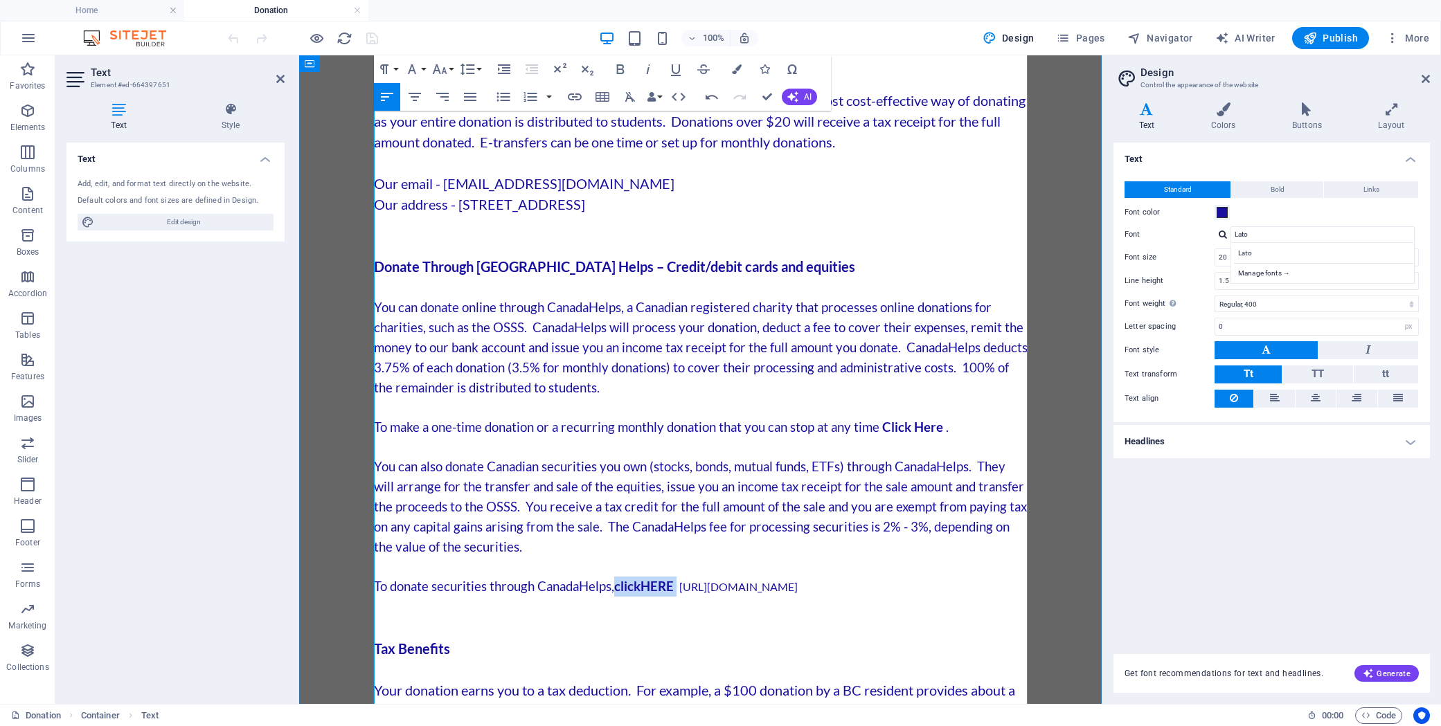
drag, startPoint x: 680, startPoint y: 584, endPoint x: 619, endPoint y: 588, distance: 61.7
click at [618, 588] on span "To donate securities through CanadaHelps, click HERE" at bounding box center [525, 586] width 303 height 15
type input "click HERE"
checkbox input "false"
click at [572, 96] on icon "button" at bounding box center [575, 96] width 14 height 7
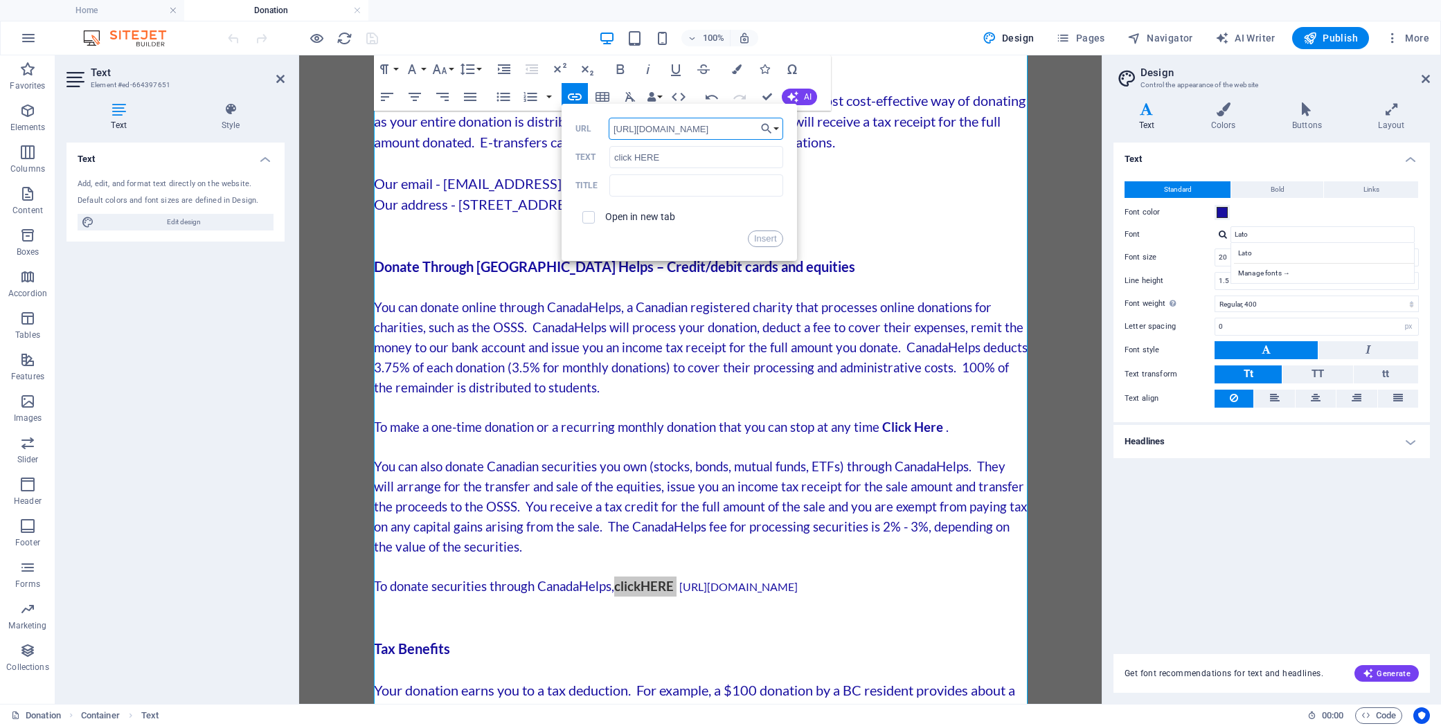
scroll to position [0, 35]
type input "[URL][DOMAIN_NAME]"
drag, startPoint x: 590, startPoint y: 217, endPoint x: 599, endPoint y: 219, distance: 8.6
click at [590, 217] on input "checkbox" at bounding box center [586, 215] width 12 height 12
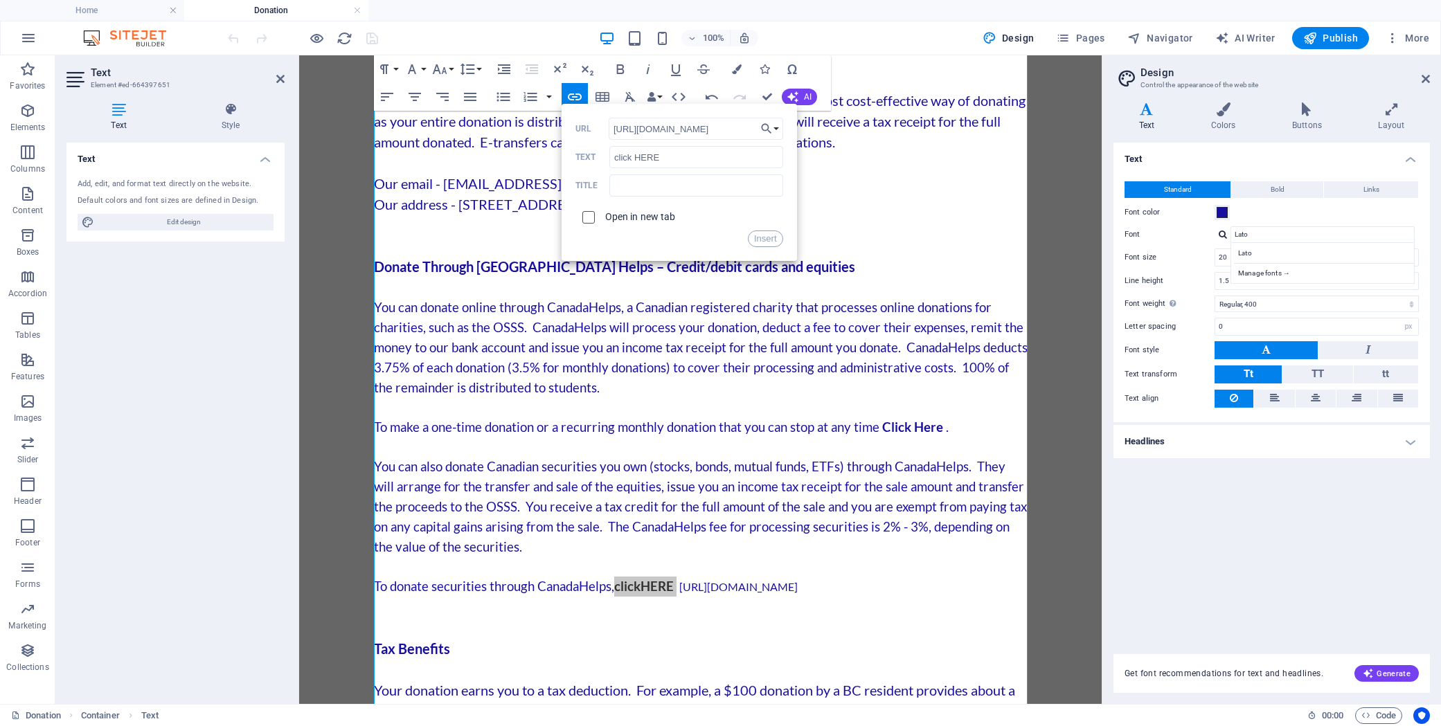
checkbox input "true"
click at [768, 239] on button "Insert" at bounding box center [765, 239] width 35 height 17
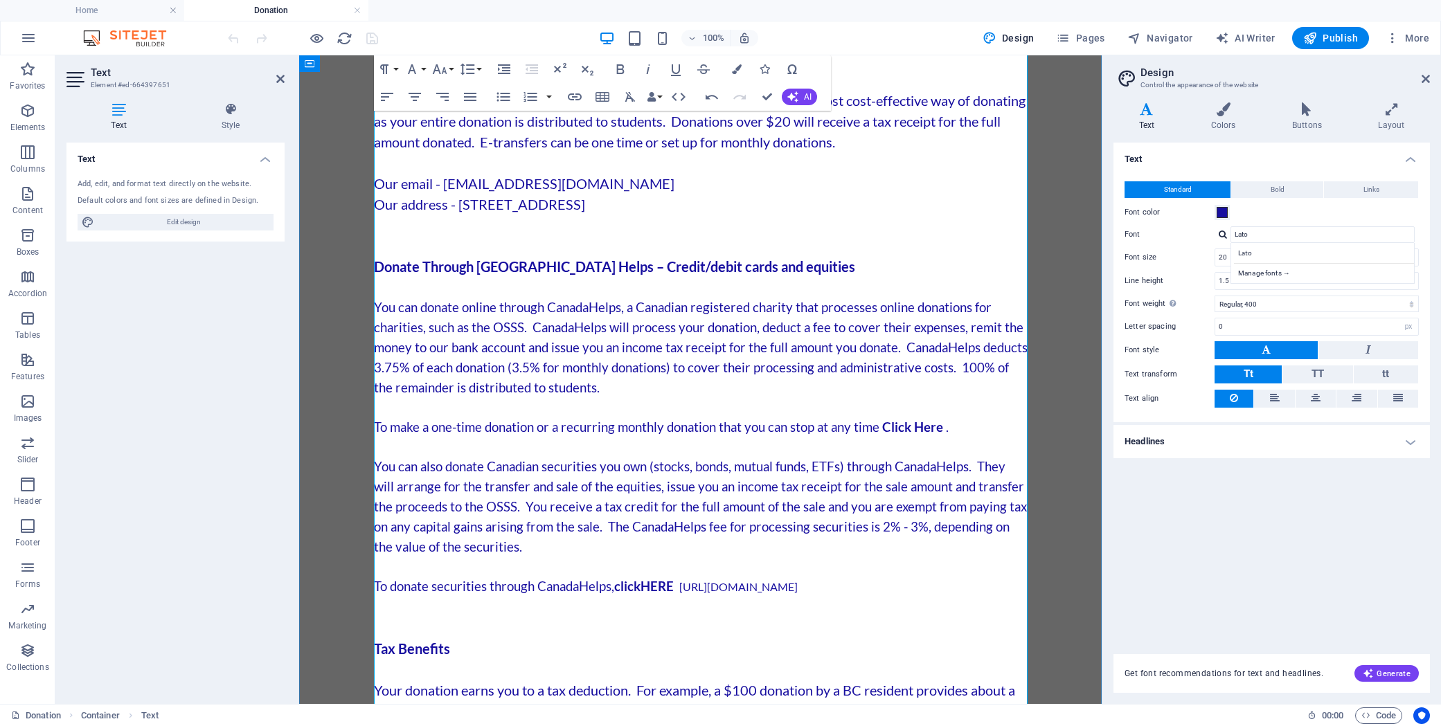
click at [723, 598] on p at bounding box center [700, 607] width 653 height 21
drag, startPoint x: 683, startPoint y: 587, endPoint x: 917, endPoint y: 589, distance: 233.3
click at [914, 590] on p "To donate securities through CanadaHelps, click HERE [URL][DOMAIN_NAME]" at bounding box center [700, 587] width 653 height 20
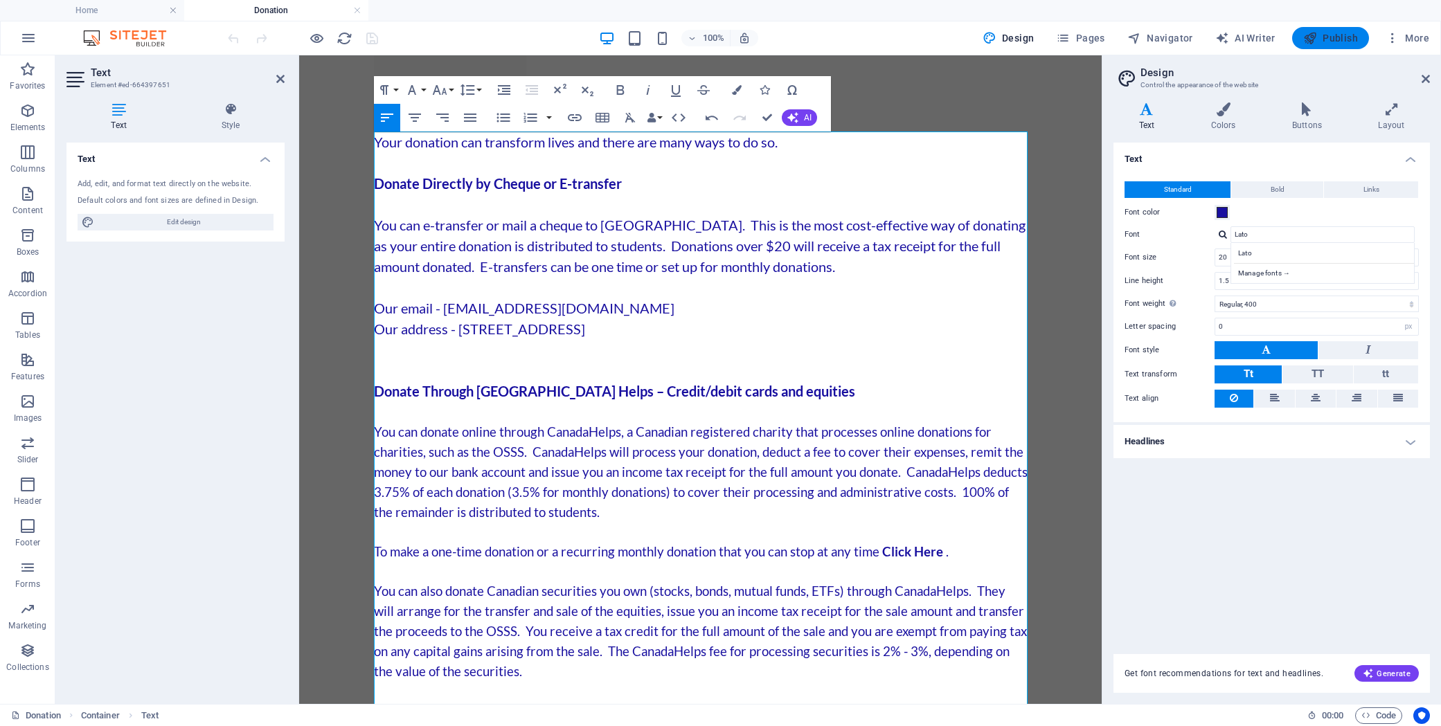
click at [1317, 39] on icon "button" at bounding box center [1310, 38] width 14 height 14
